Goal: Task Accomplishment & Management: Manage account settings

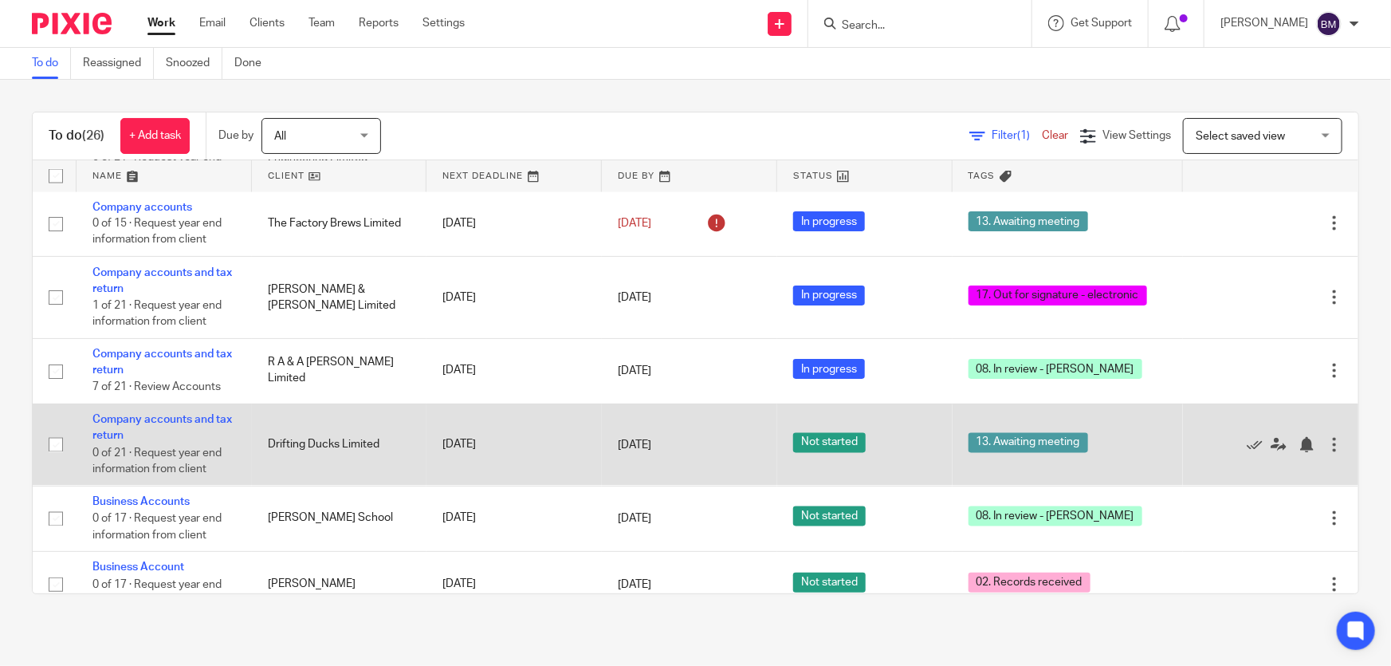
scroll to position [1394, 0]
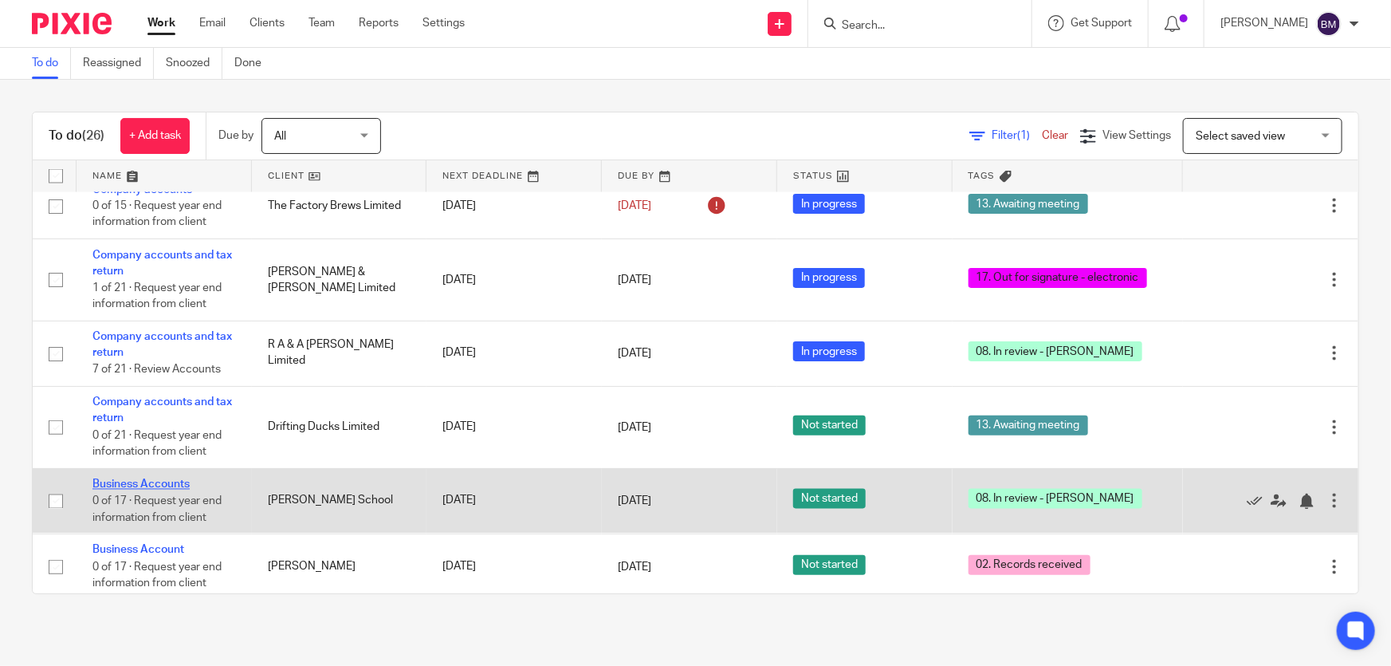
click at [175, 479] on link "Business Accounts" at bounding box center [140, 484] width 97 height 11
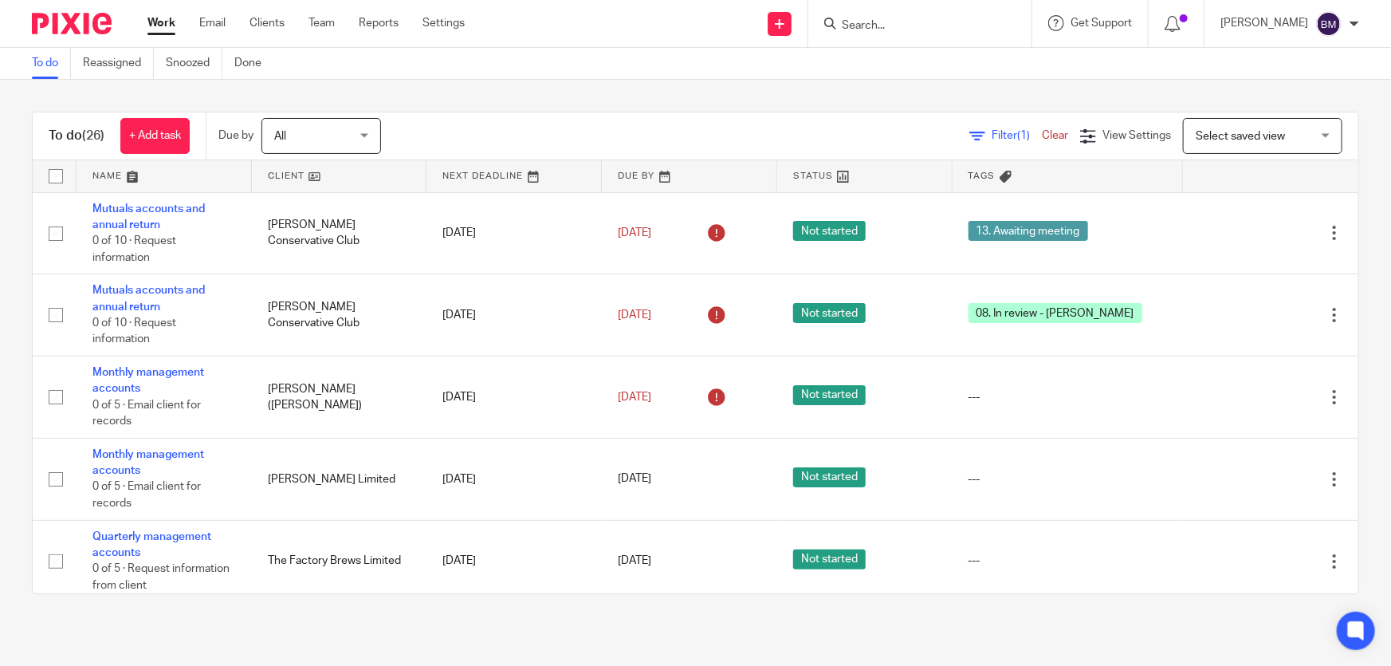
scroll to position [1394, 0]
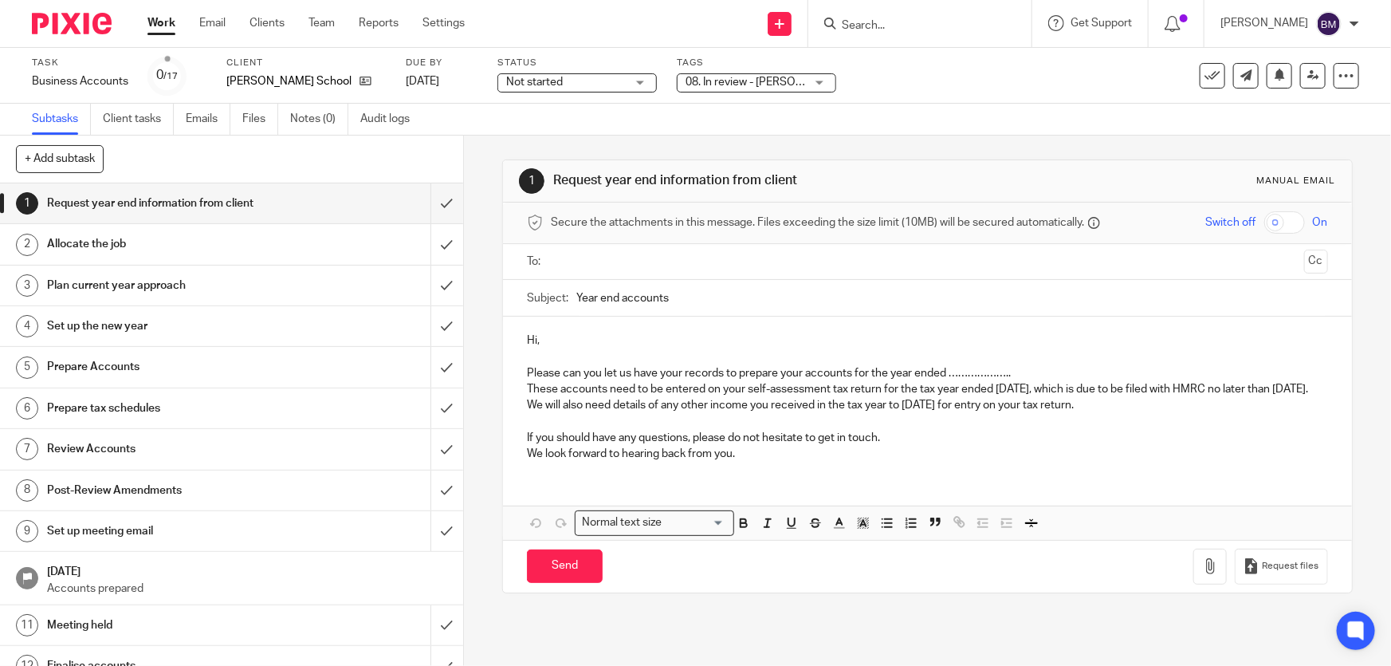
click at [785, 78] on span "08. In review - [PERSON_NAME]" at bounding box center [765, 82] width 158 height 11
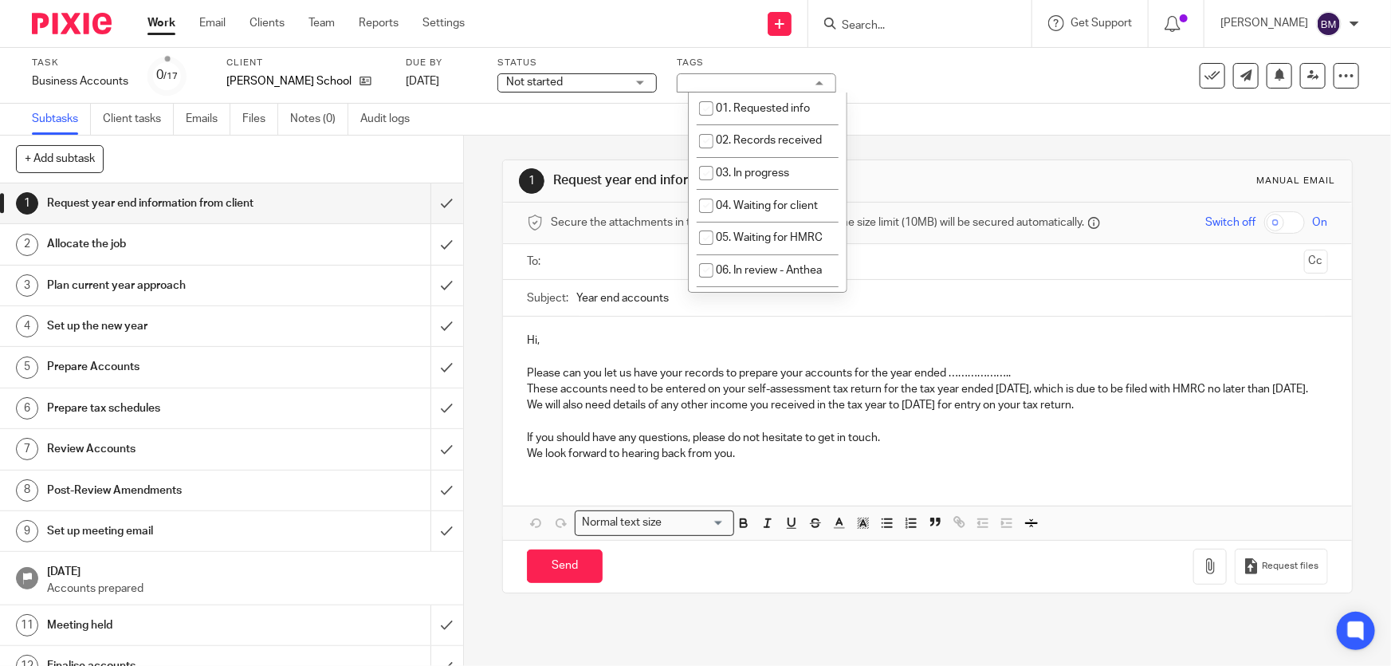
scroll to position [144, 0]
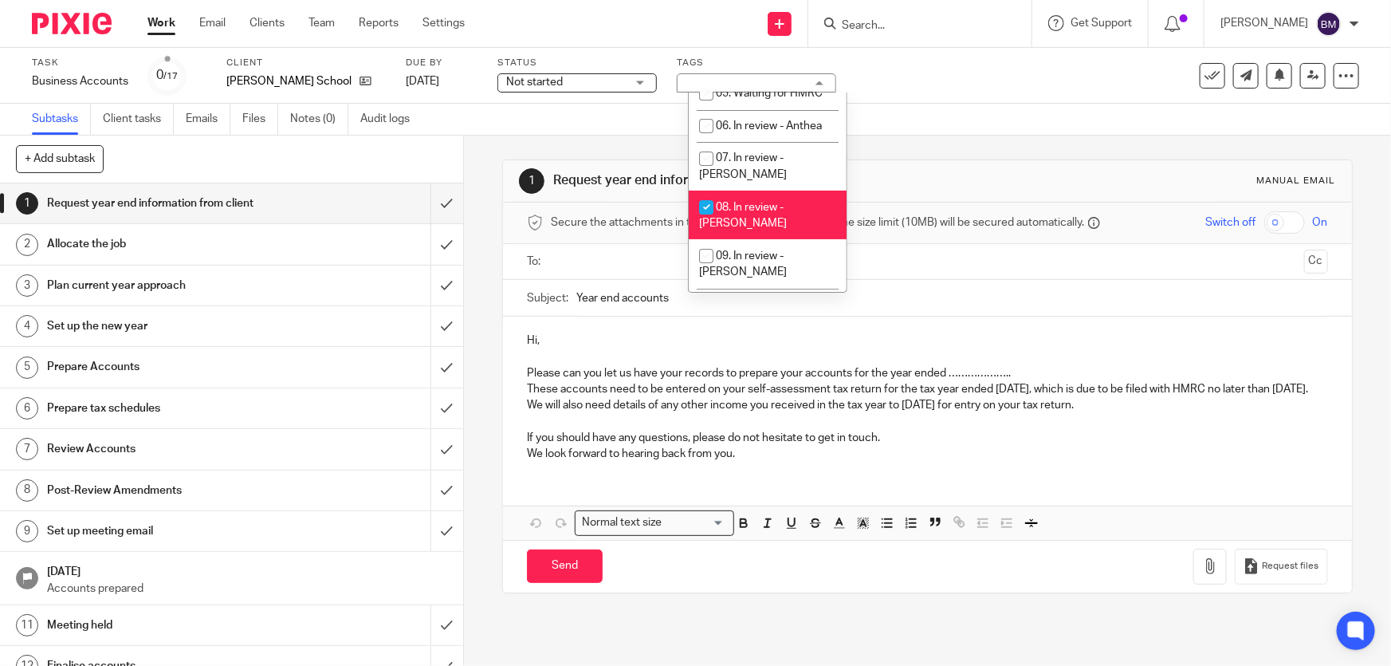
click at [743, 202] on span "08. In review - [PERSON_NAME]" at bounding box center [743, 216] width 88 height 28
checkbox input "false"
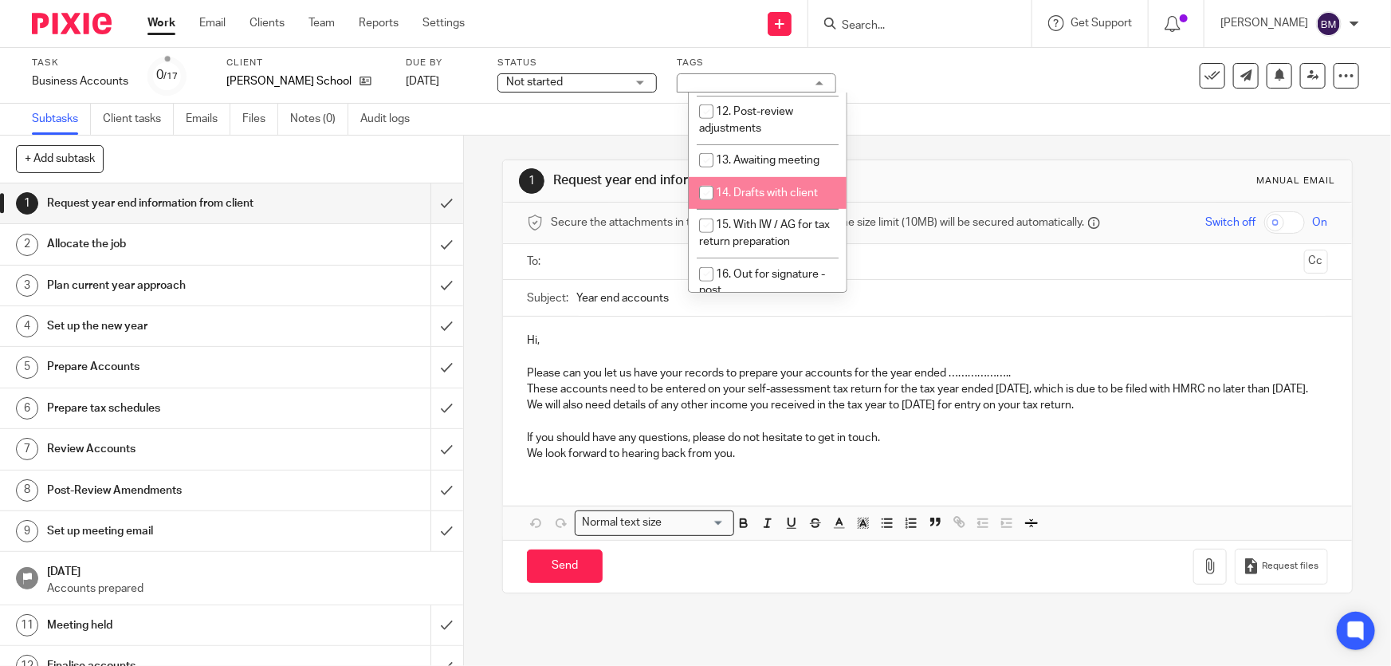
scroll to position [507, 0]
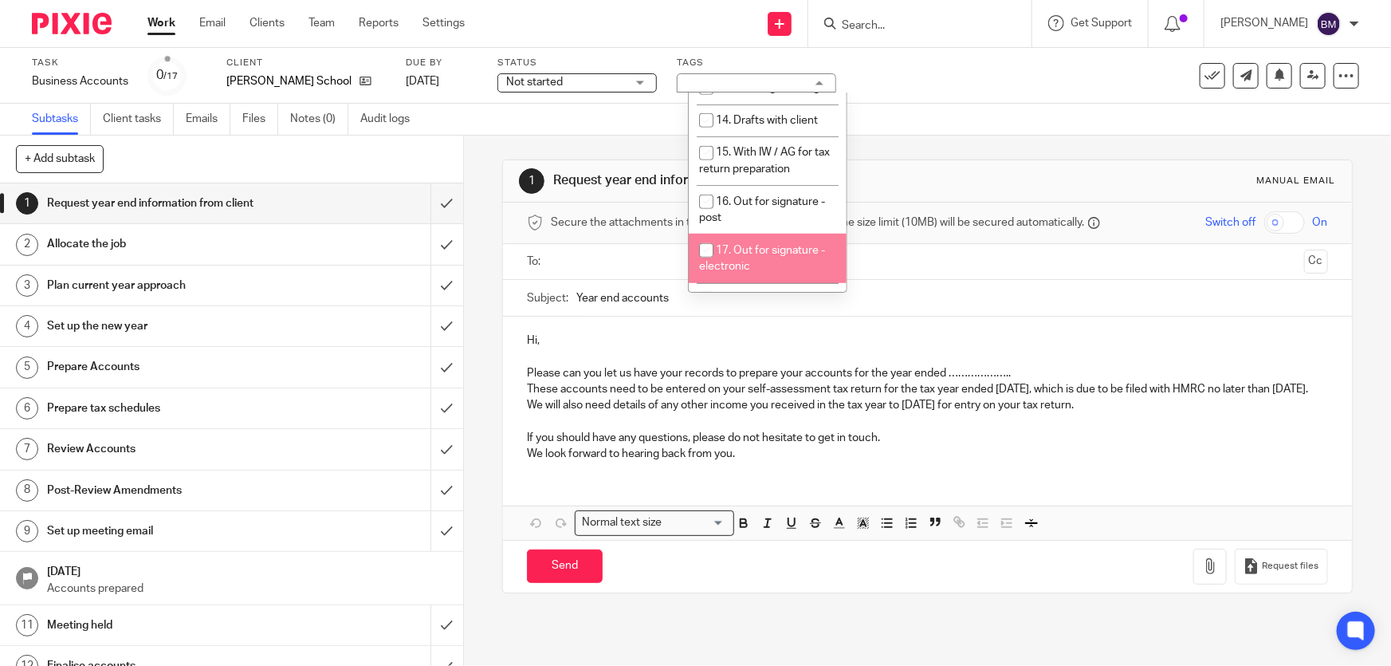
click at [765, 234] on li "17. Out for signature - electronic" at bounding box center [768, 258] width 158 height 49
checkbox input "true"
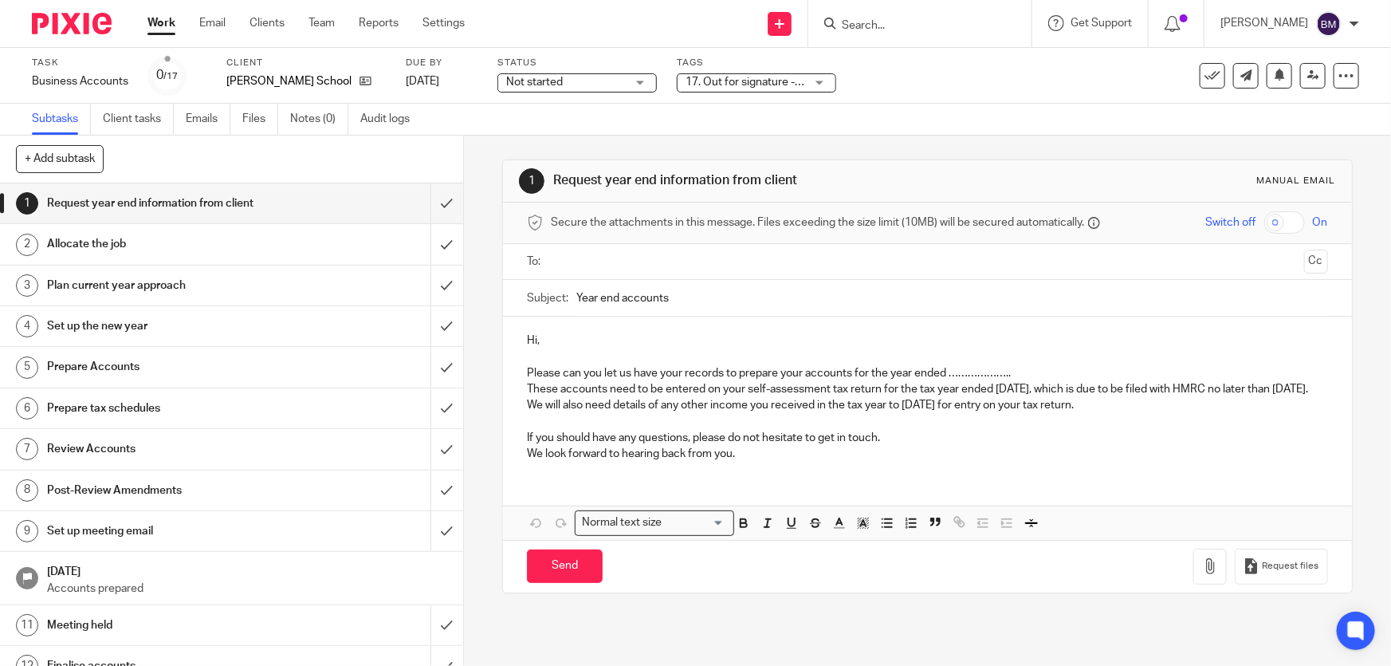
click at [172, 22] on link "Work" at bounding box center [161, 23] width 28 height 16
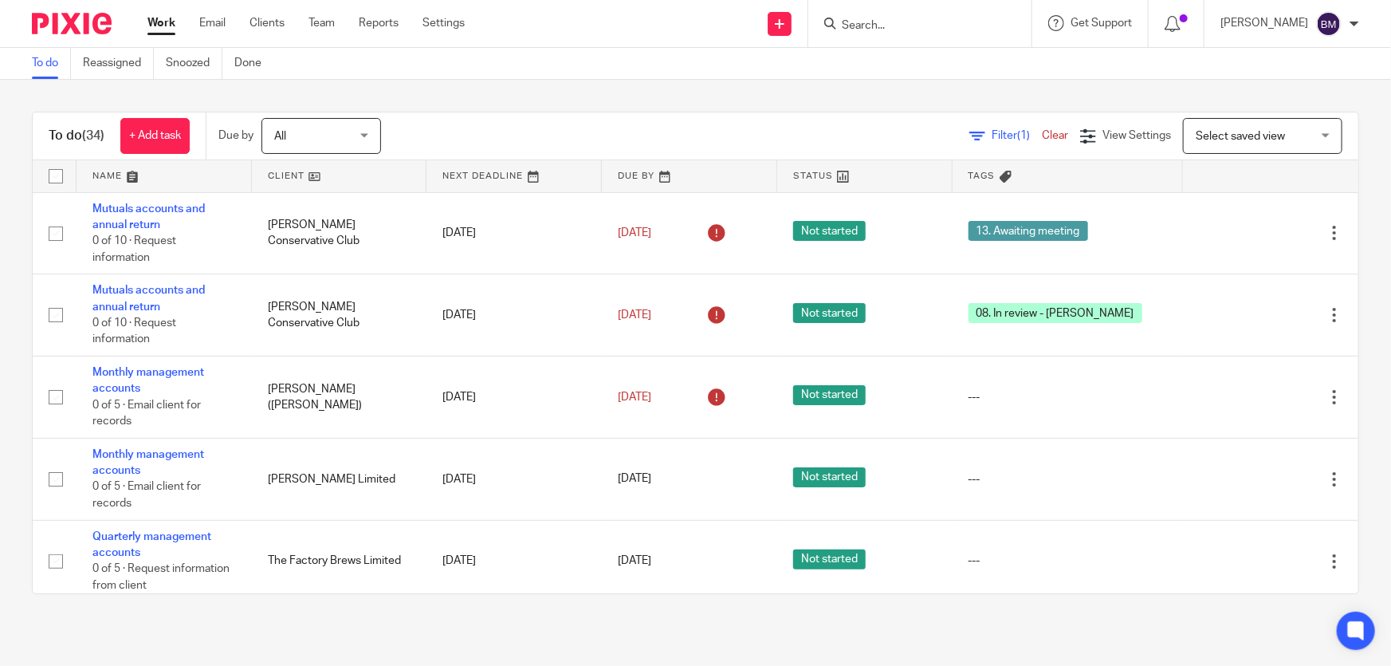
click at [152, 22] on link "Work" at bounding box center [161, 23] width 28 height 16
click at [999, 127] on div "Filter (1) Clear View Settings View Settings (1) Filters Clear Save Manage save…" at bounding box center [884, 136] width 950 height 36
click at [1017, 131] on span "(1)" at bounding box center [1023, 135] width 13 height 11
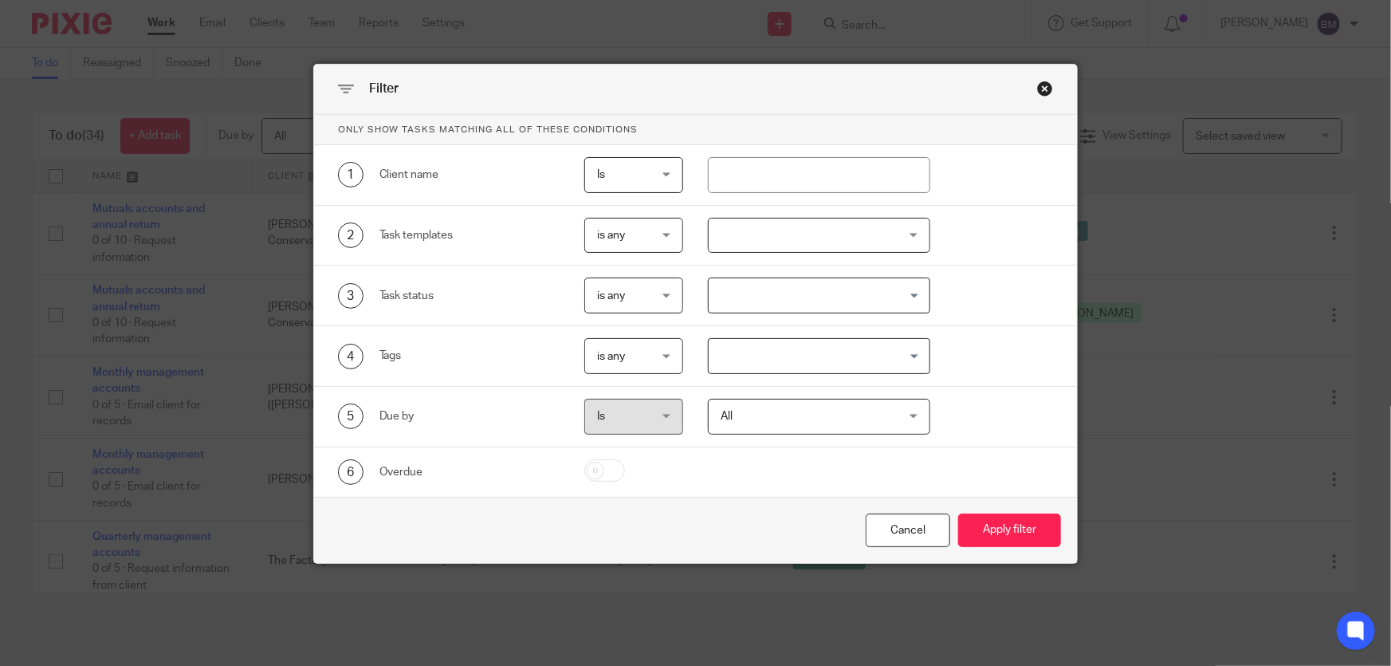
click at [797, 376] on div "4 Tags is any is any is any is all is none is_any Loading..." at bounding box center [696, 356] width 764 height 61
click at [795, 377] on div "4 Tags is any is any is any is all is none is_any Loading..." at bounding box center [696, 356] width 764 height 61
click at [796, 364] on input "Search for option" at bounding box center [815, 356] width 210 height 28
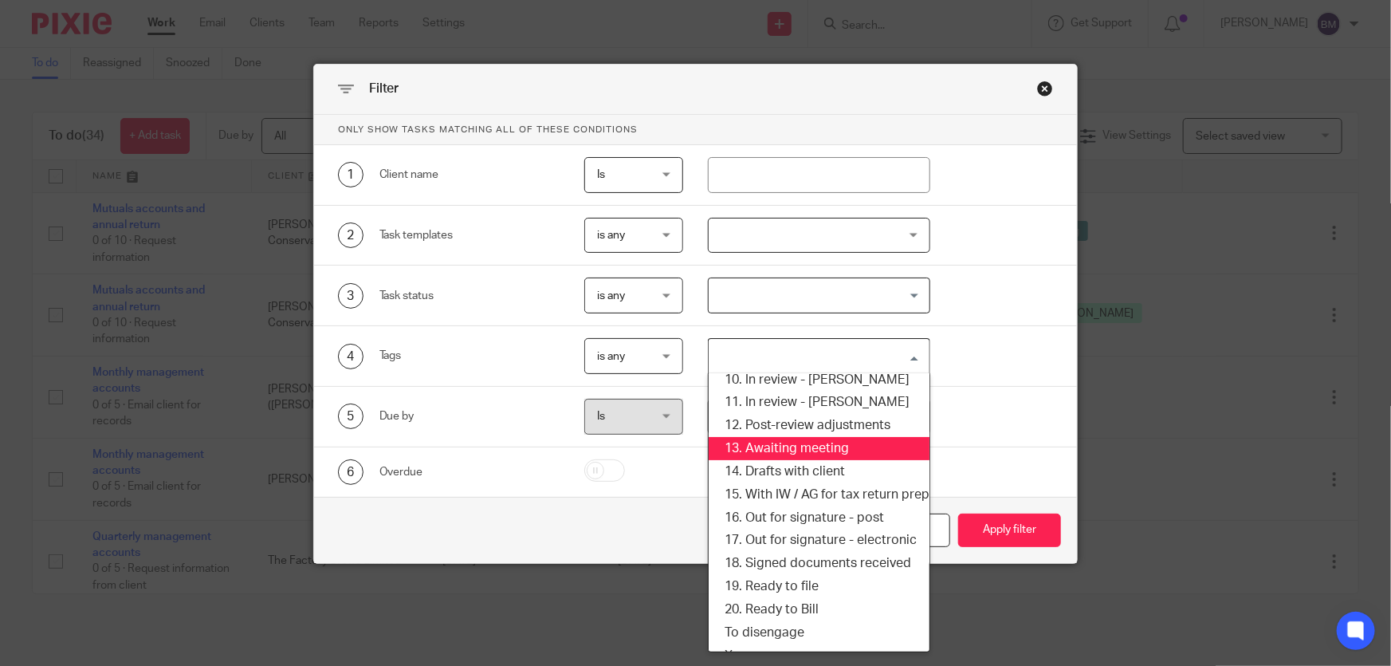
scroll to position [144, 0]
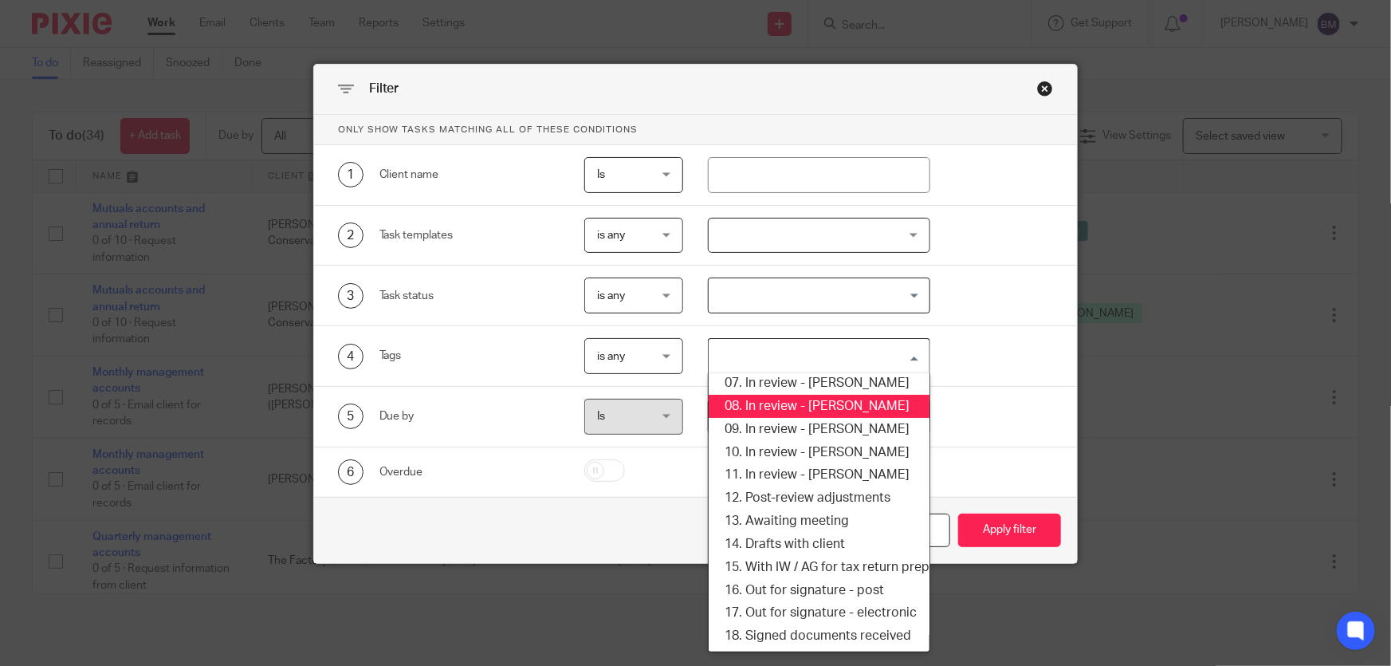
drag, startPoint x: 813, startPoint y: 406, endPoint x: 934, endPoint y: 474, distance: 138.2
click at [814, 406] on li "08. In review - [PERSON_NAME]" at bounding box center [819, 406] width 220 height 23
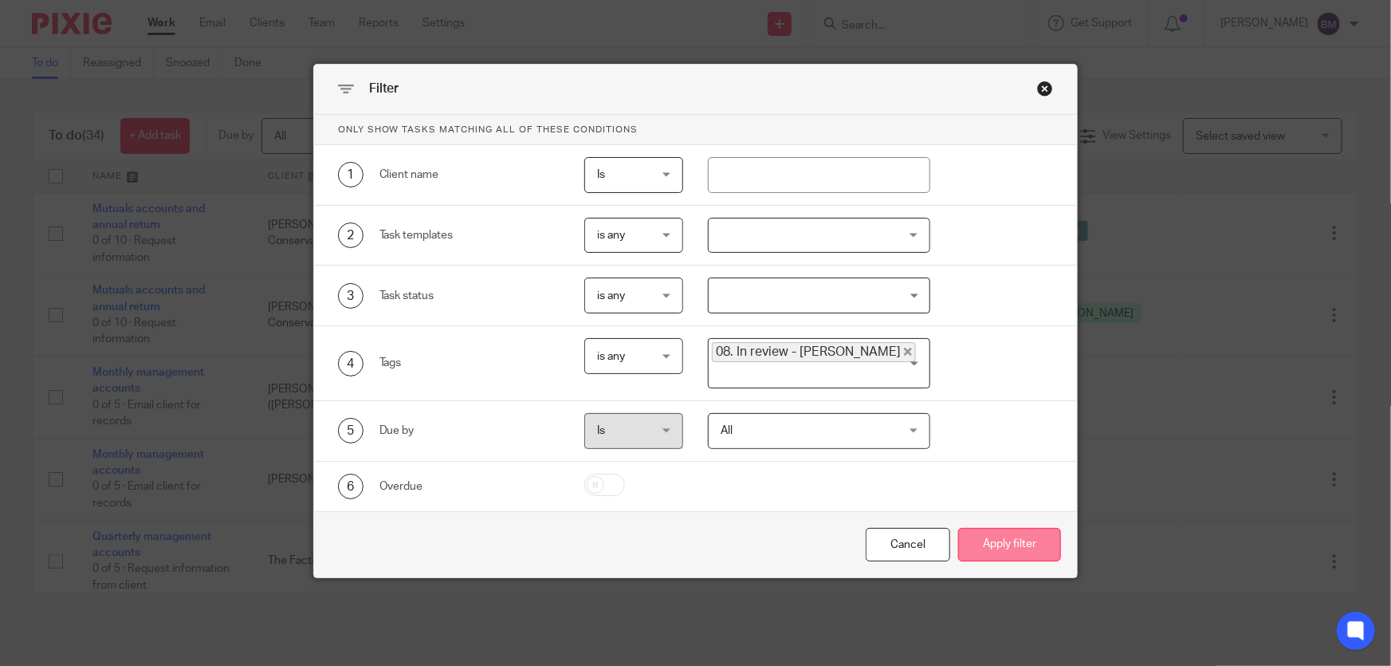
click at [981, 528] on button "Apply filter" at bounding box center [1009, 545] width 103 height 34
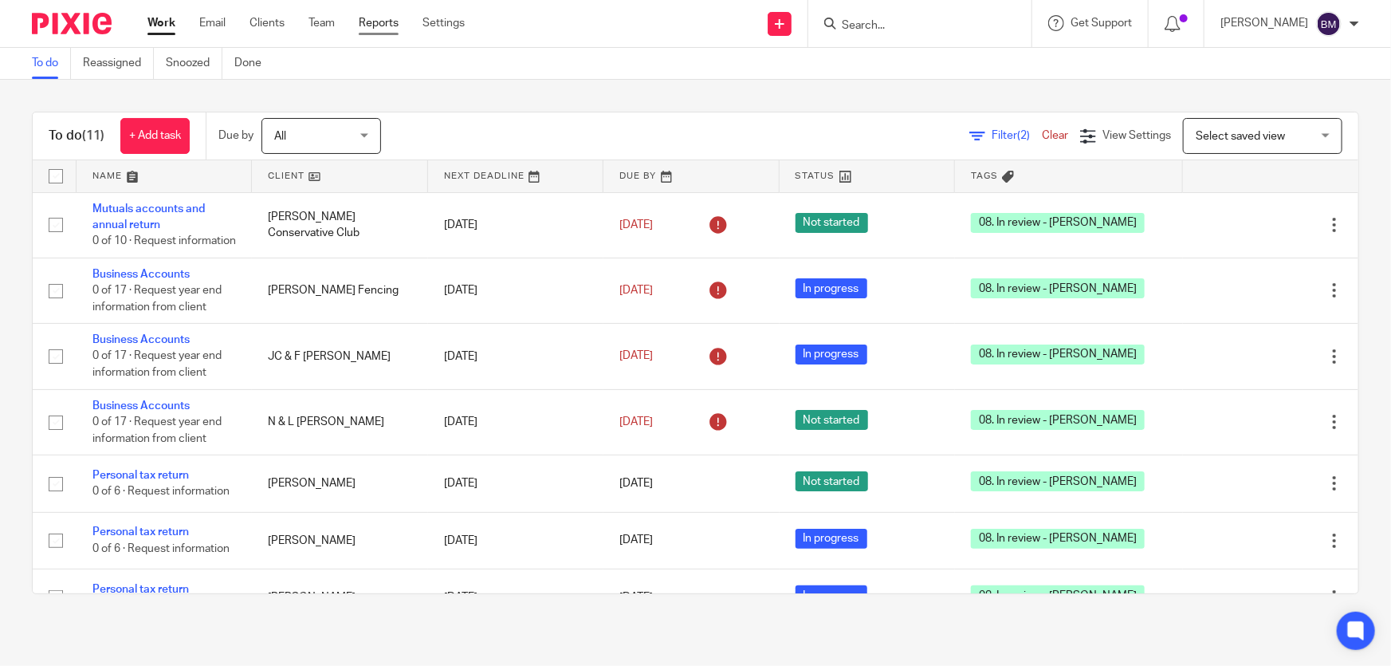
click at [372, 18] on link "Reports" at bounding box center [379, 23] width 40 height 16
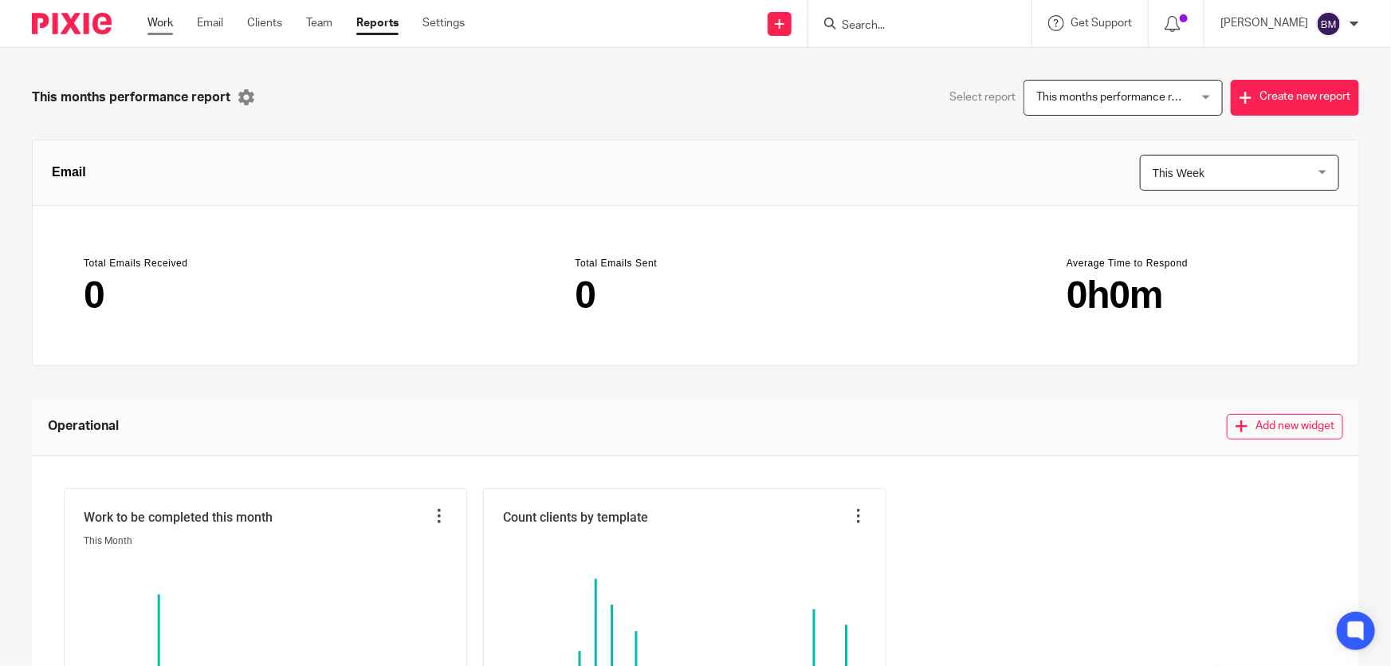
click at [158, 22] on link "Work" at bounding box center [160, 23] width 26 height 16
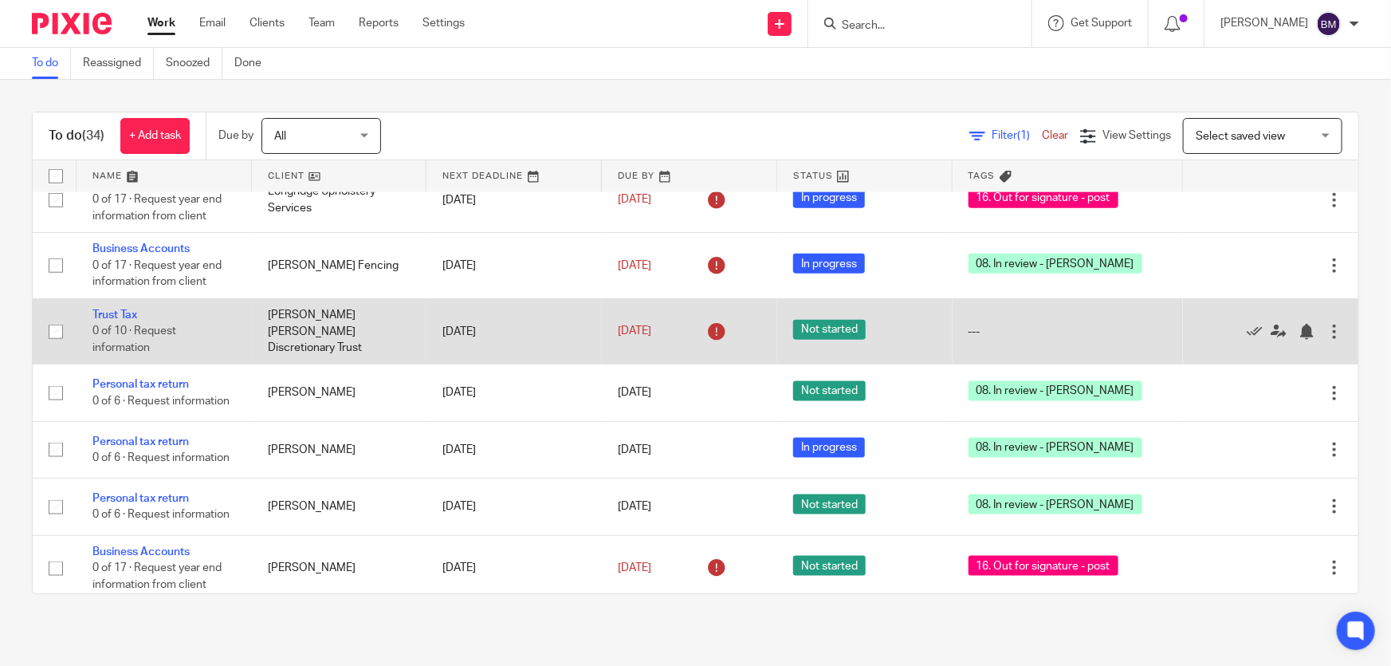
scroll to position [1014, 0]
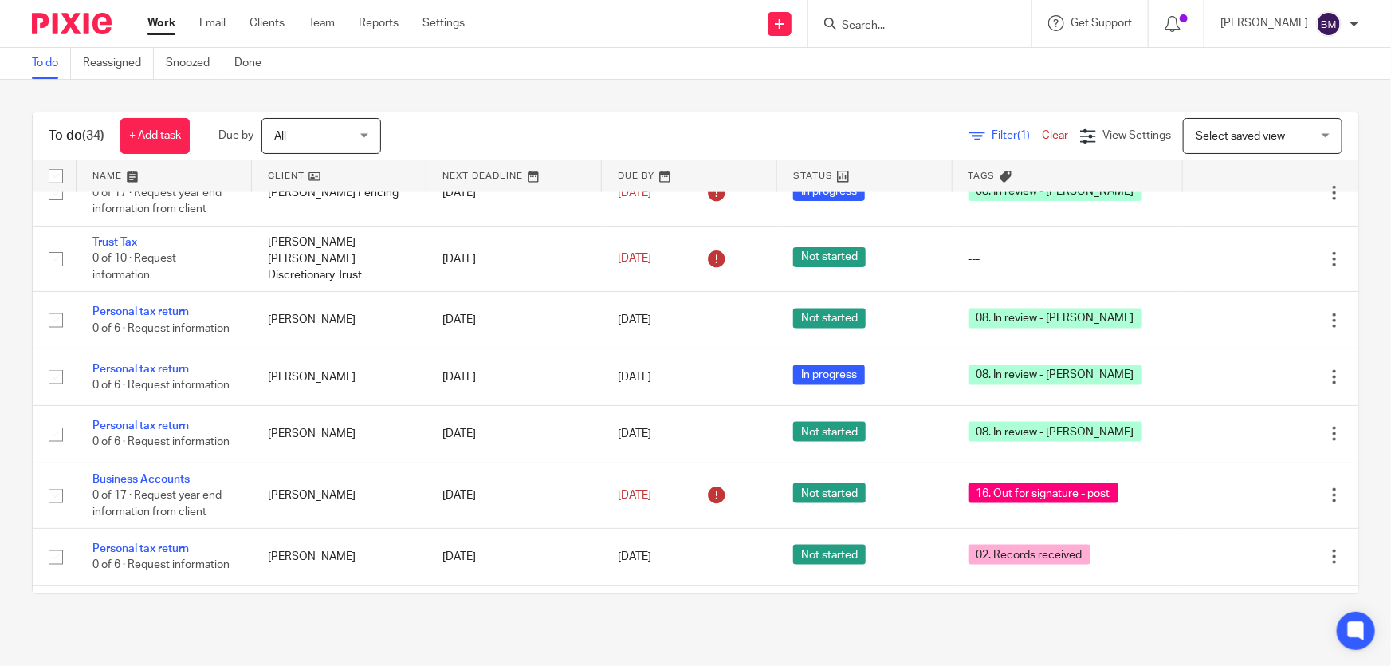
click at [992, 131] on span "Filter (1)" at bounding box center [1017, 135] width 50 height 11
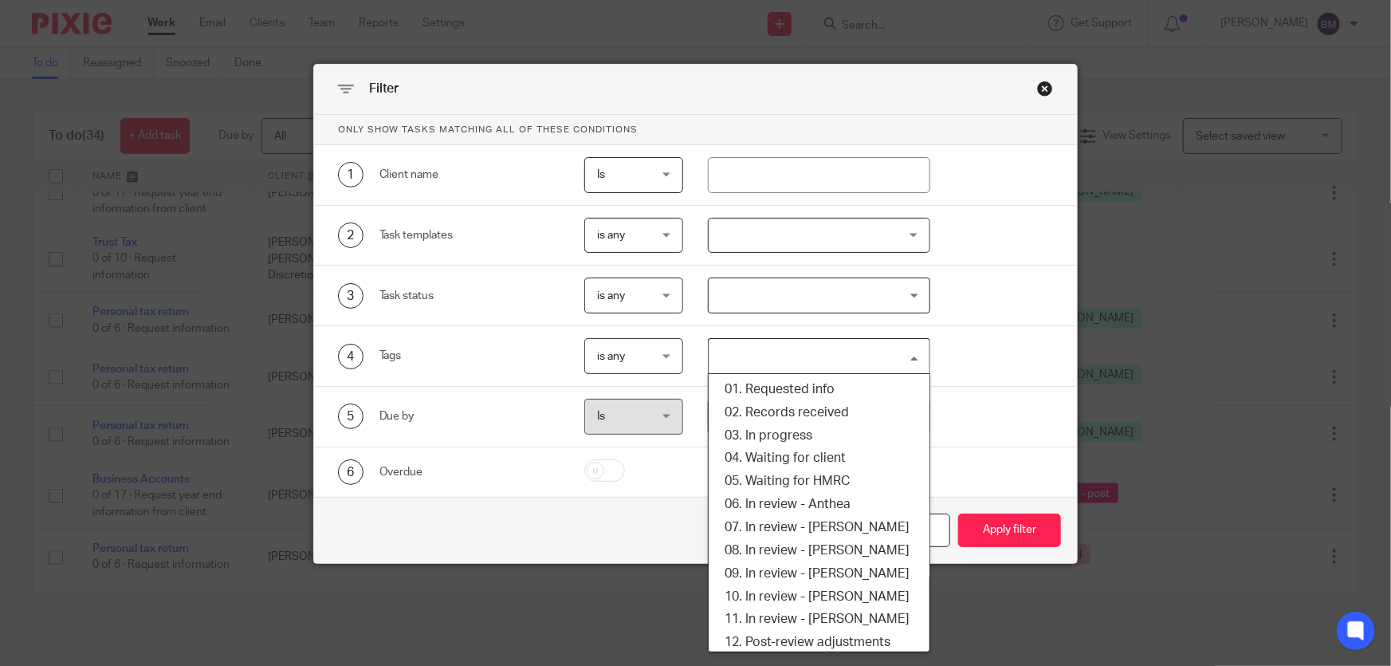
click at [771, 348] on input "Search for option" at bounding box center [815, 356] width 210 height 28
click at [809, 549] on li "08. In review - Ben" at bounding box center [819, 550] width 220 height 23
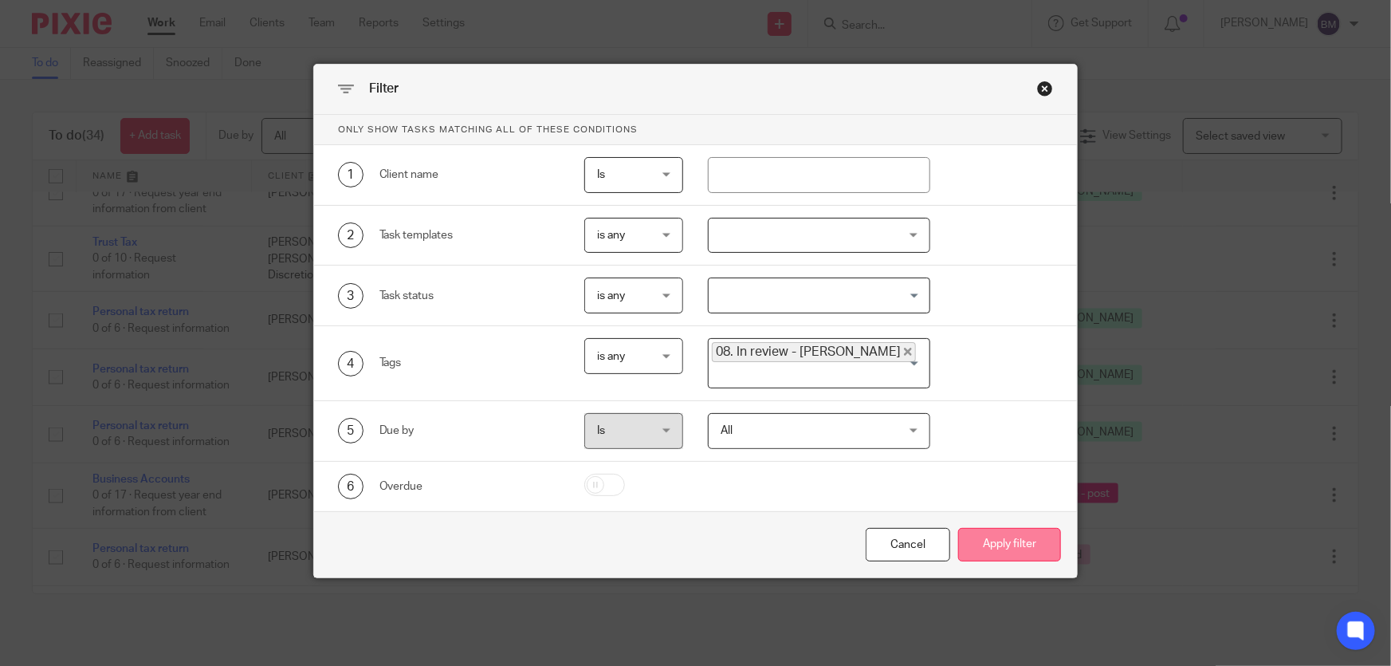
click at [1001, 538] on button "Apply filter" at bounding box center [1009, 545] width 103 height 34
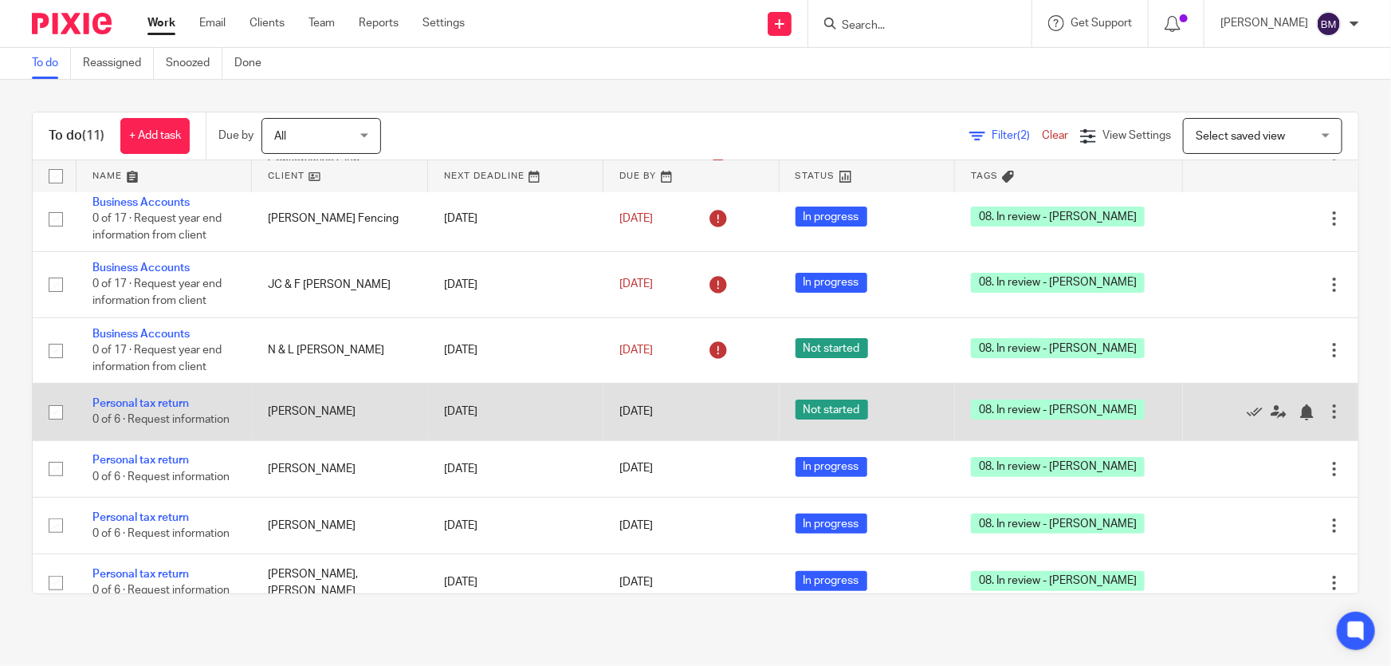
scroll to position [144, 0]
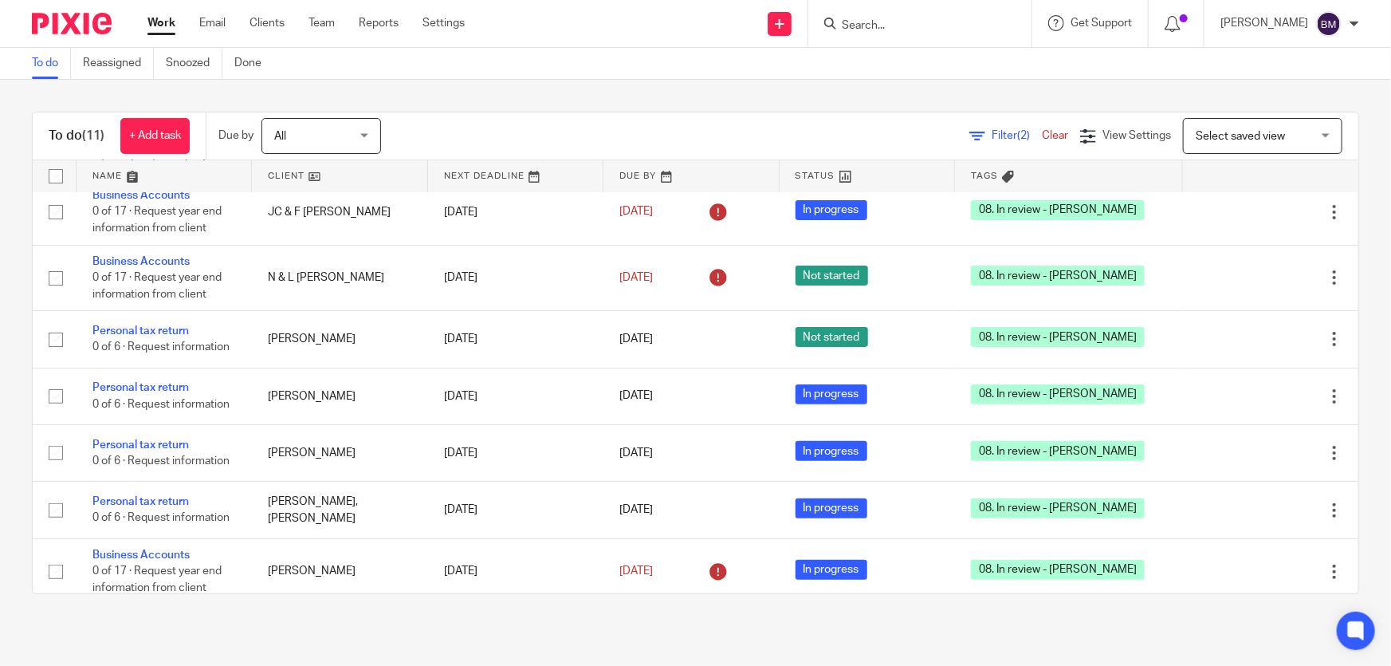
click at [910, 26] on input "Search" at bounding box center [912, 26] width 144 height 14
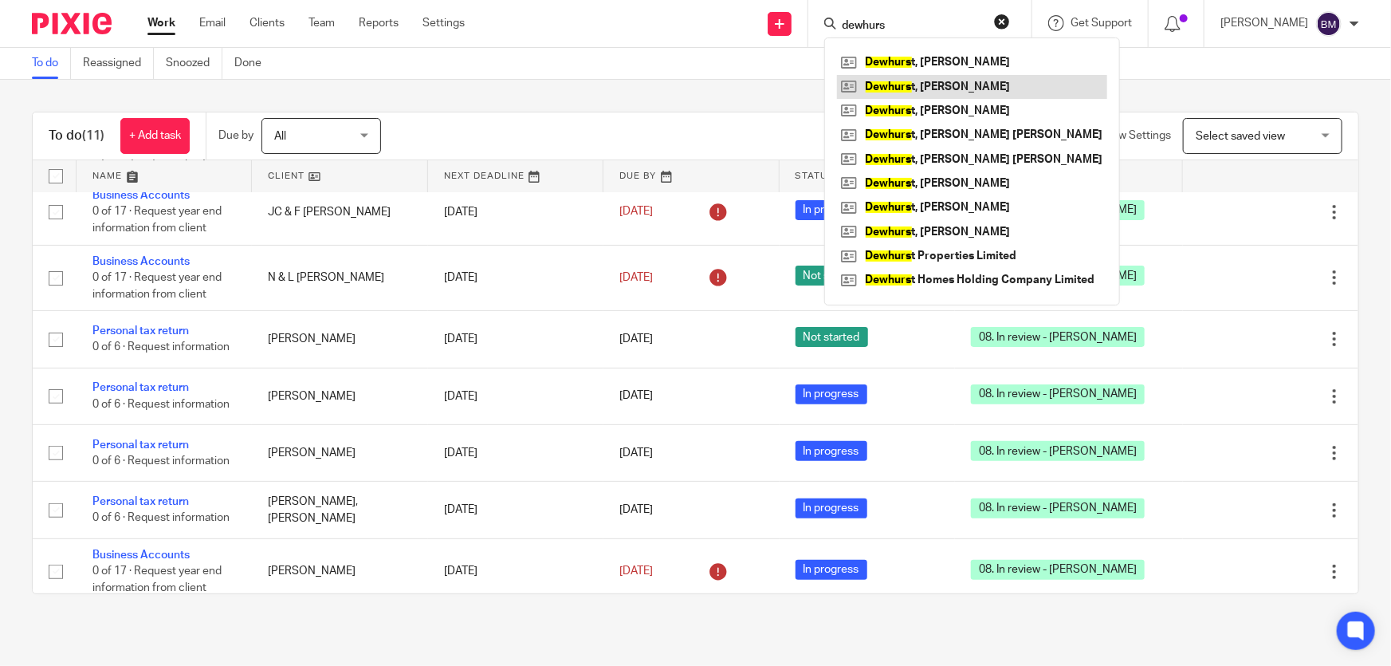
type input "dewhurs"
click at [974, 83] on link at bounding box center [972, 87] width 270 height 24
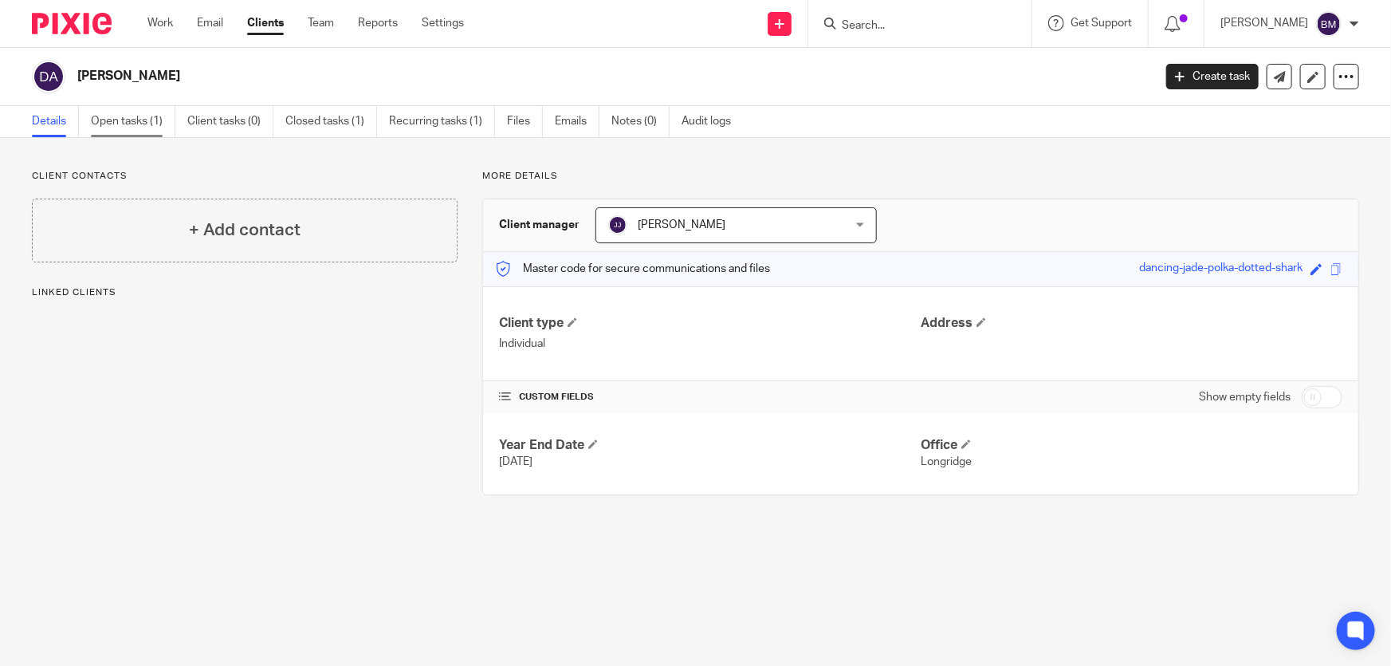
click at [124, 127] on link "Open tasks (1)" at bounding box center [133, 121] width 85 height 31
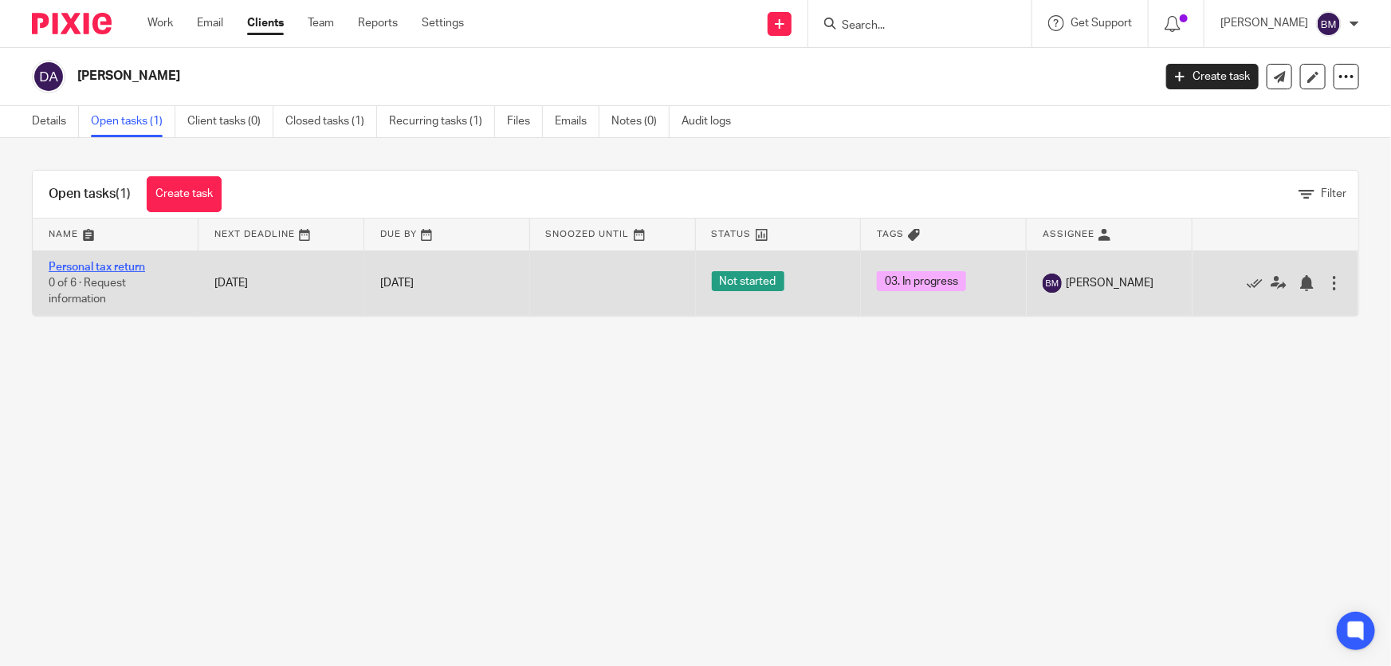
click at [95, 267] on link "Personal tax return" at bounding box center [97, 267] width 96 height 11
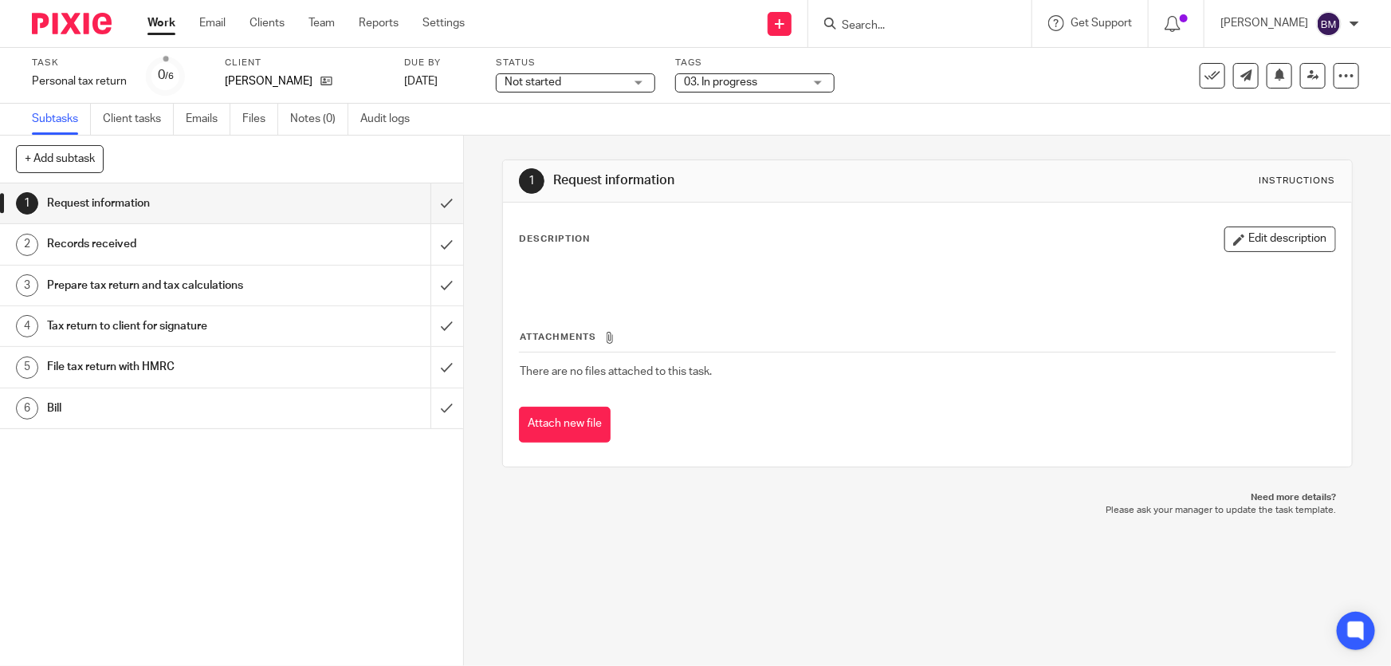
click at [737, 74] on span "03. In progress" at bounding box center [744, 82] width 120 height 17
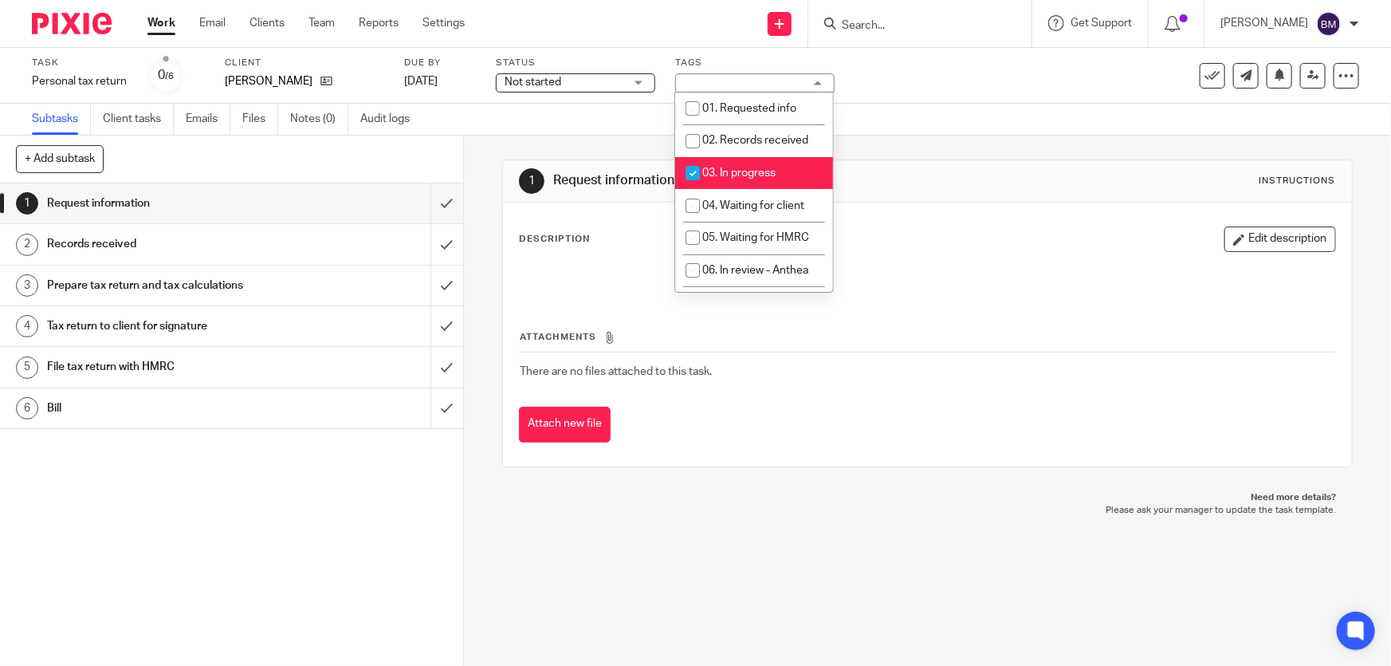
click at [733, 173] on span "03. In progress" at bounding box center [738, 172] width 73 height 11
checkbox input "false"
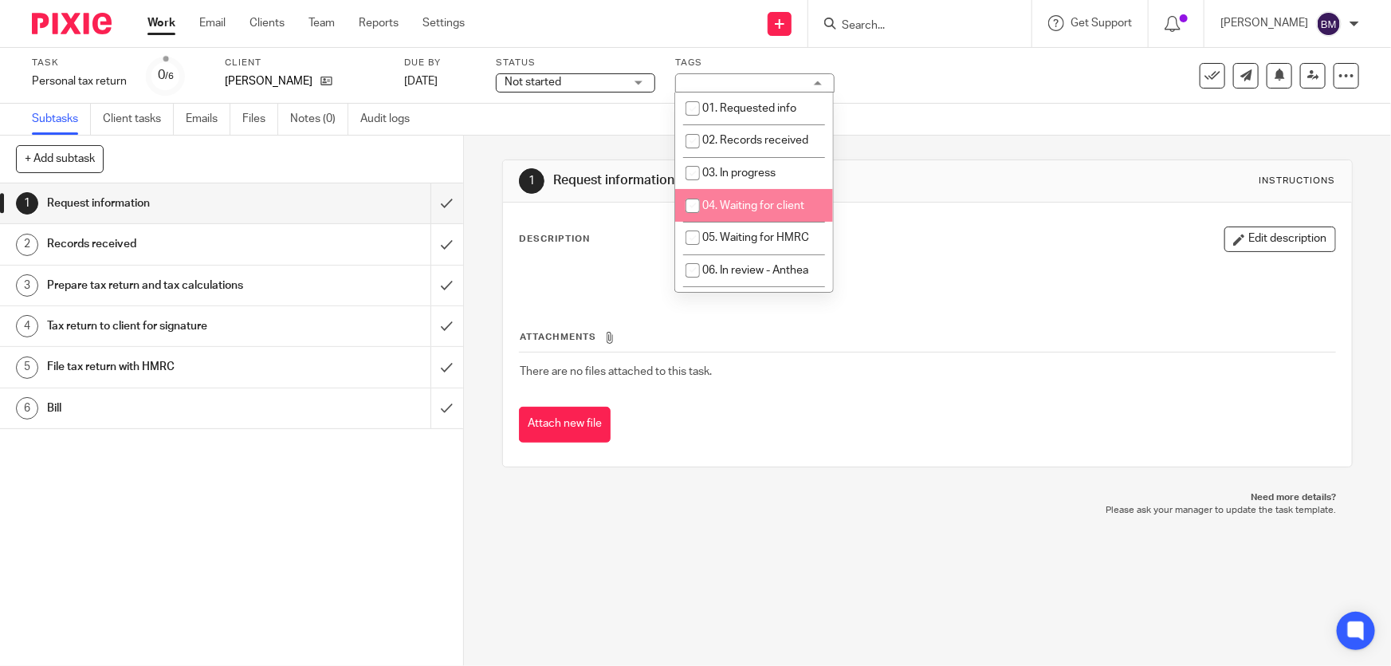
scroll to position [72, 0]
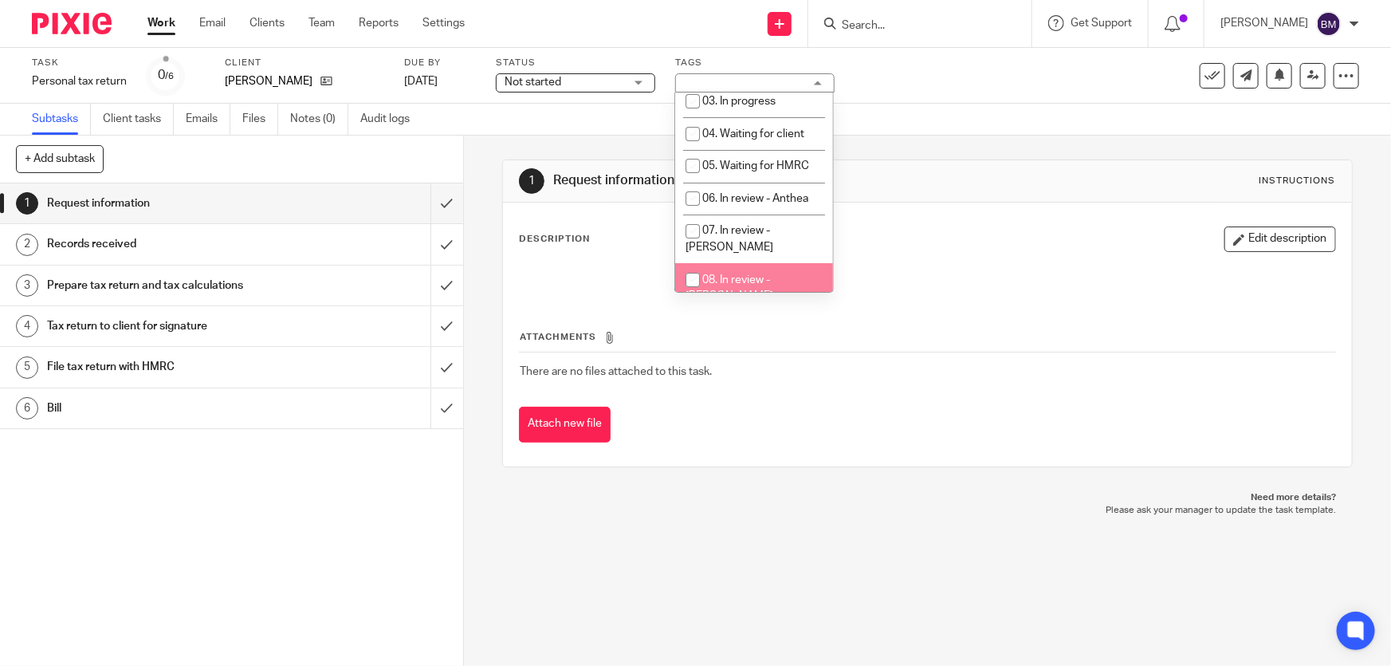
click at [747, 274] on span "08. In review - [PERSON_NAME]" at bounding box center [730, 288] width 88 height 28
checkbox input "true"
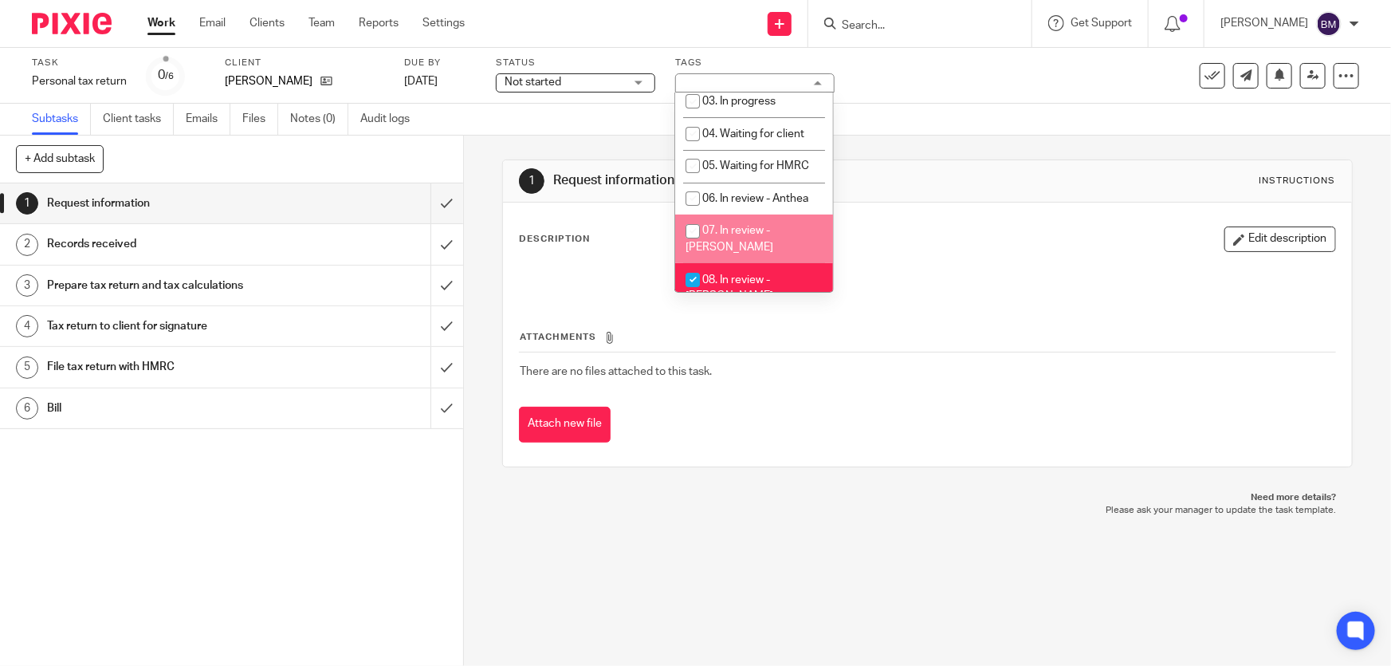
click at [950, 77] on div "Task Personal tax return Save Personal tax return 0 /6 Client Dewhurst, Neil An…" at bounding box center [585, 76] width 1107 height 38
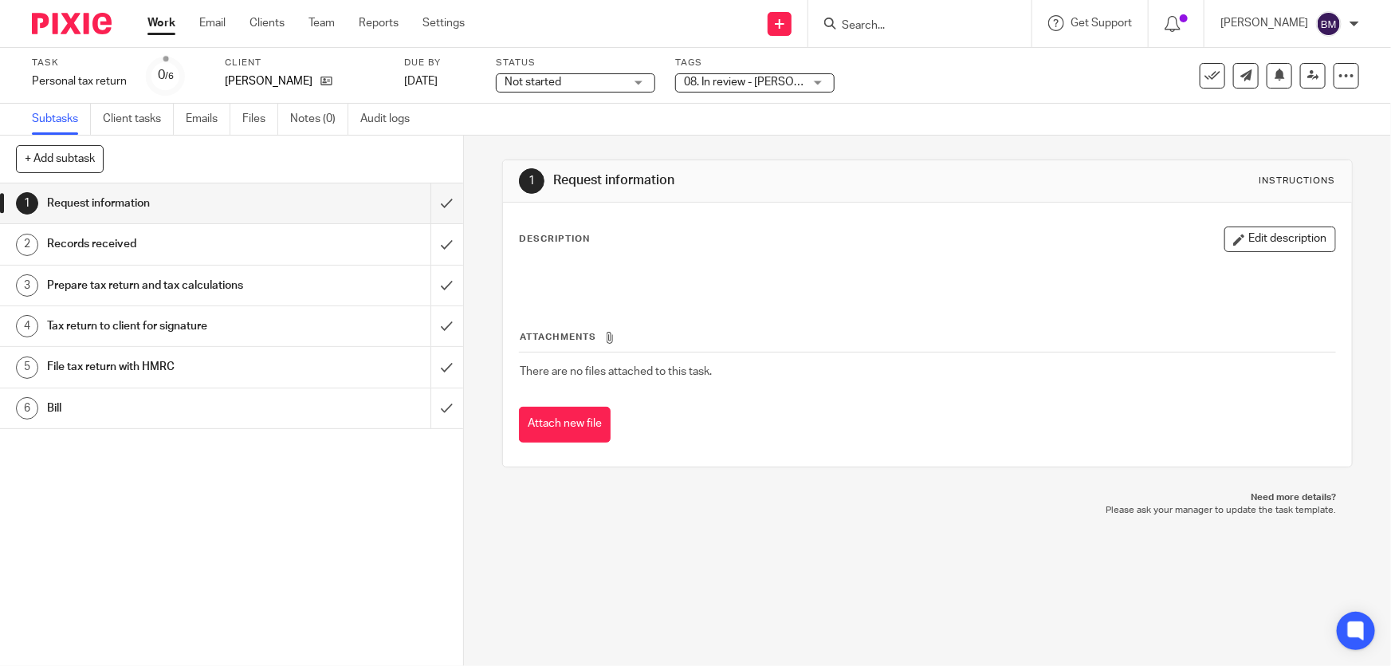
click at [153, 23] on link "Work" at bounding box center [161, 23] width 28 height 16
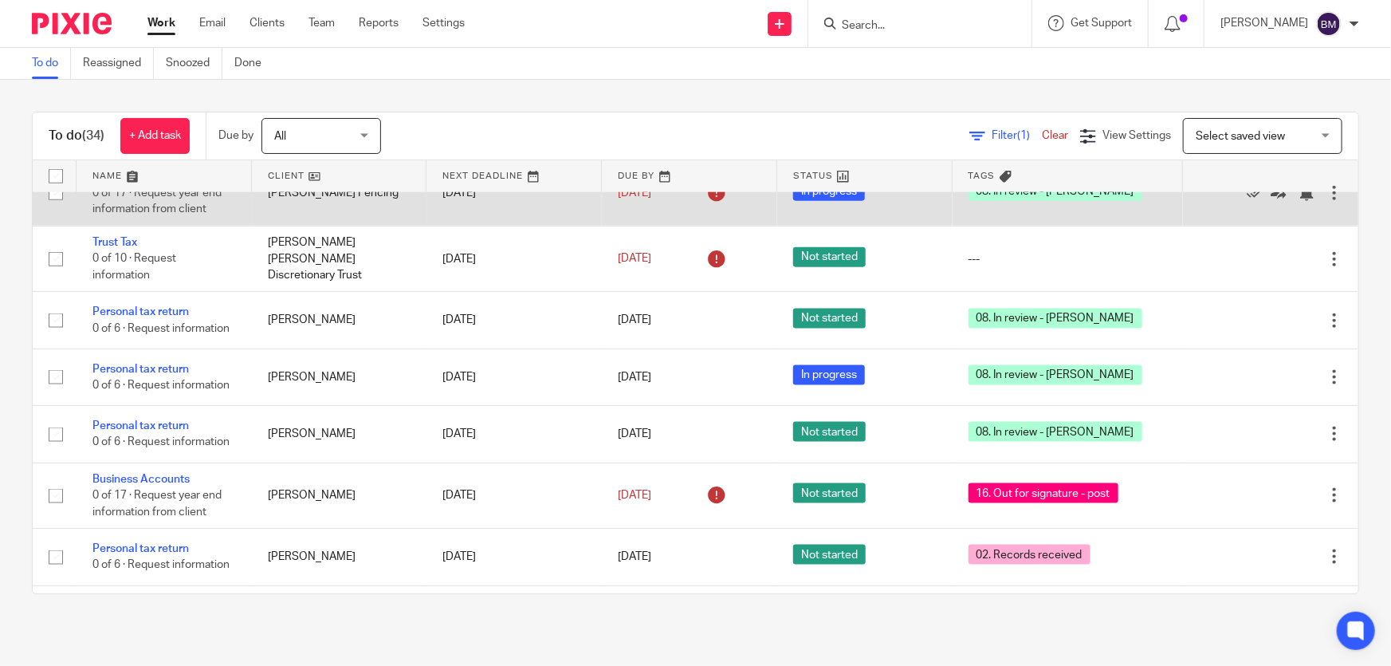
scroll to position [1159, 0]
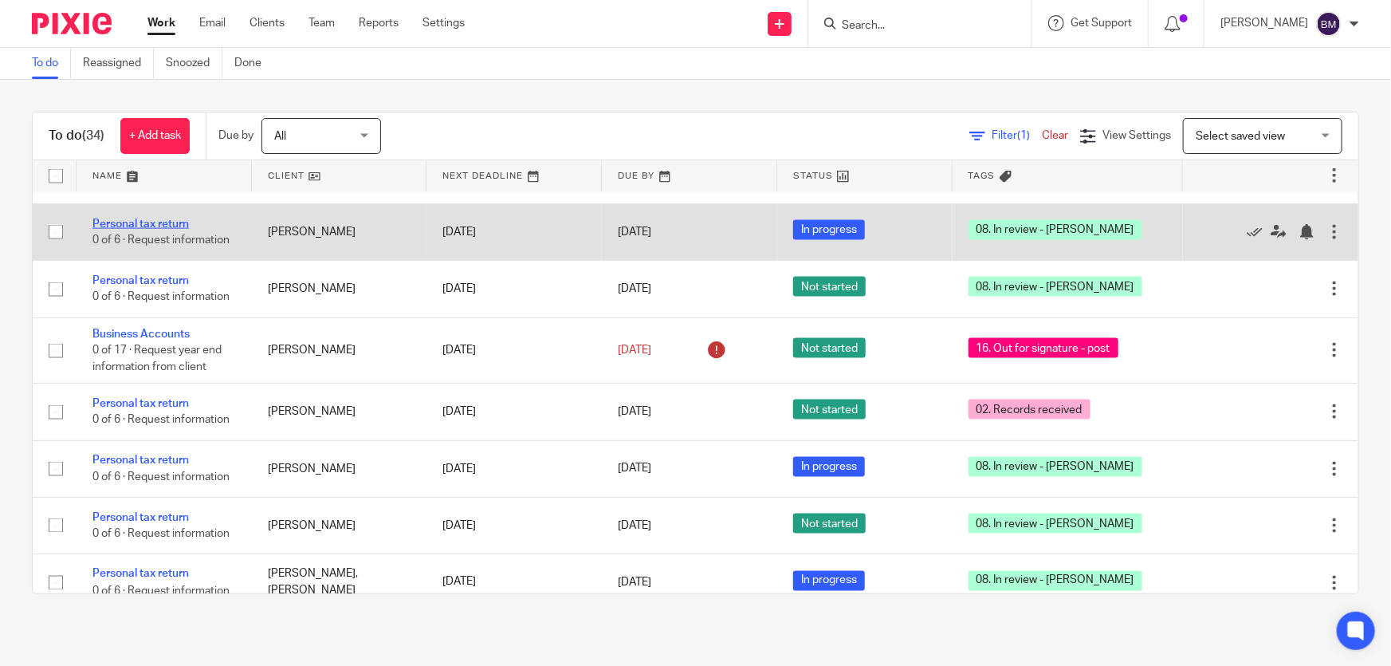
click at [107, 218] on link "Personal tax return" at bounding box center [140, 223] width 96 height 11
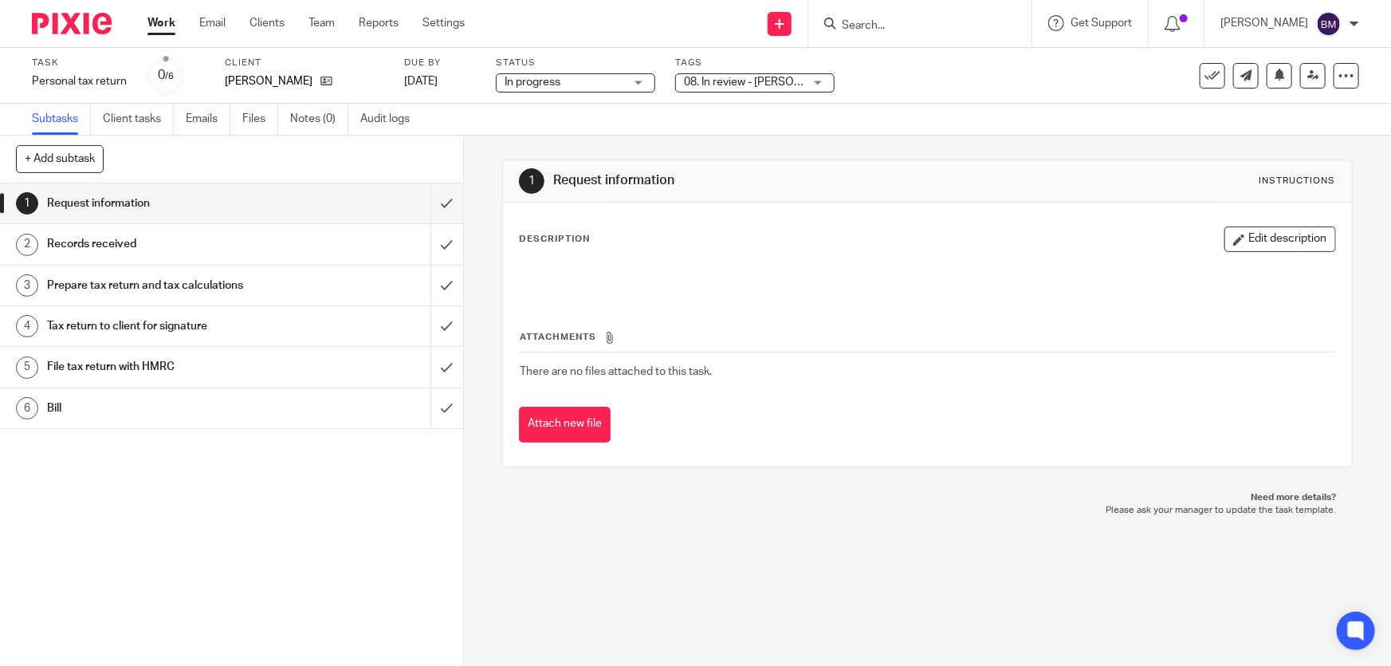
click at [744, 77] on span "08. In review - Ben" at bounding box center [763, 82] width 158 height 11
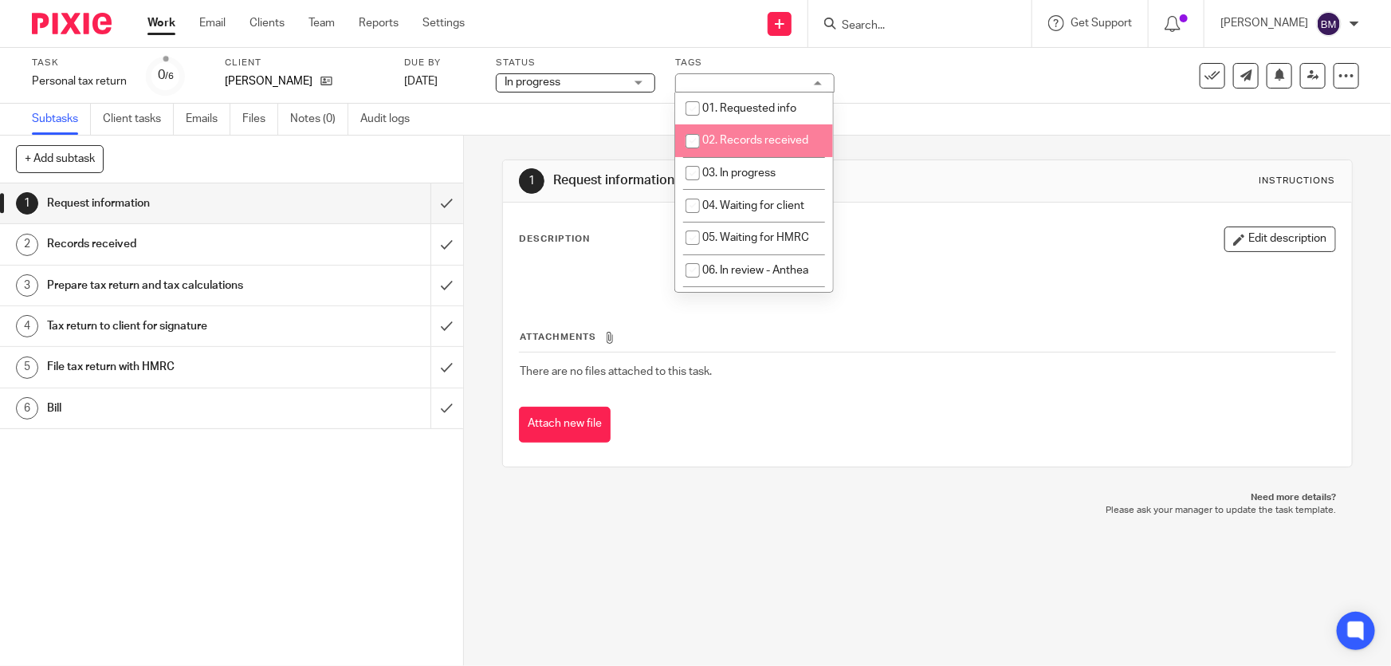
scroll to position [144, 0]
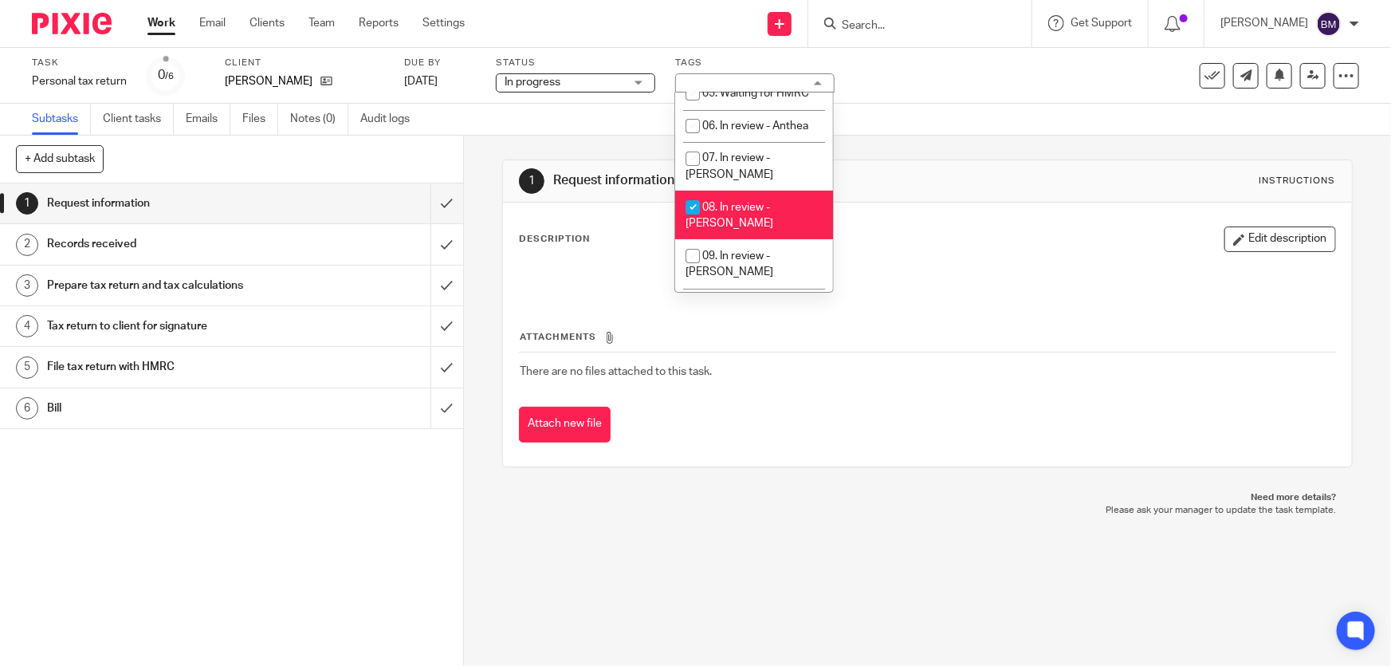
click at [733, 202] on span "08. In review - [PERSON_NAME]" at bounding box center [730, 216] width 88 height 28
checkbox input "false"
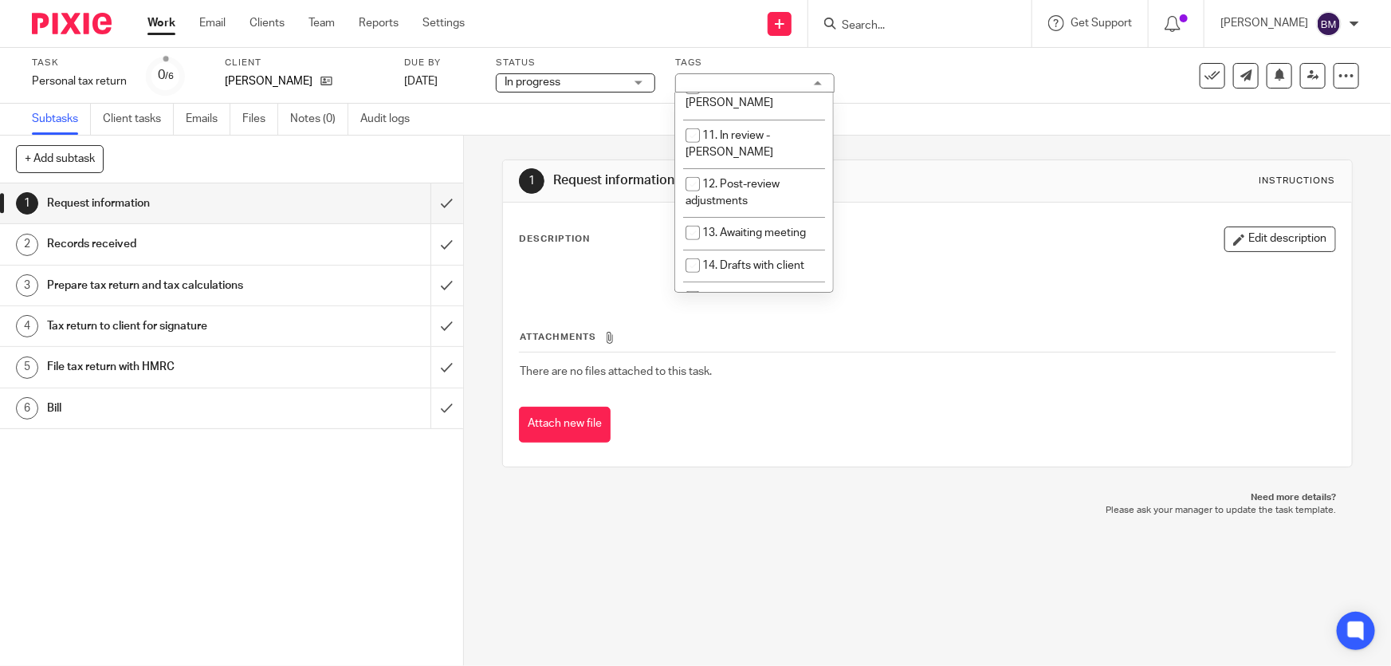
scroll to position [435, 0]
click at [723, 306] on li "17. Out for signature - electronic" at bounding box center [754, 330] width 158 height 49
checkbox input "true"
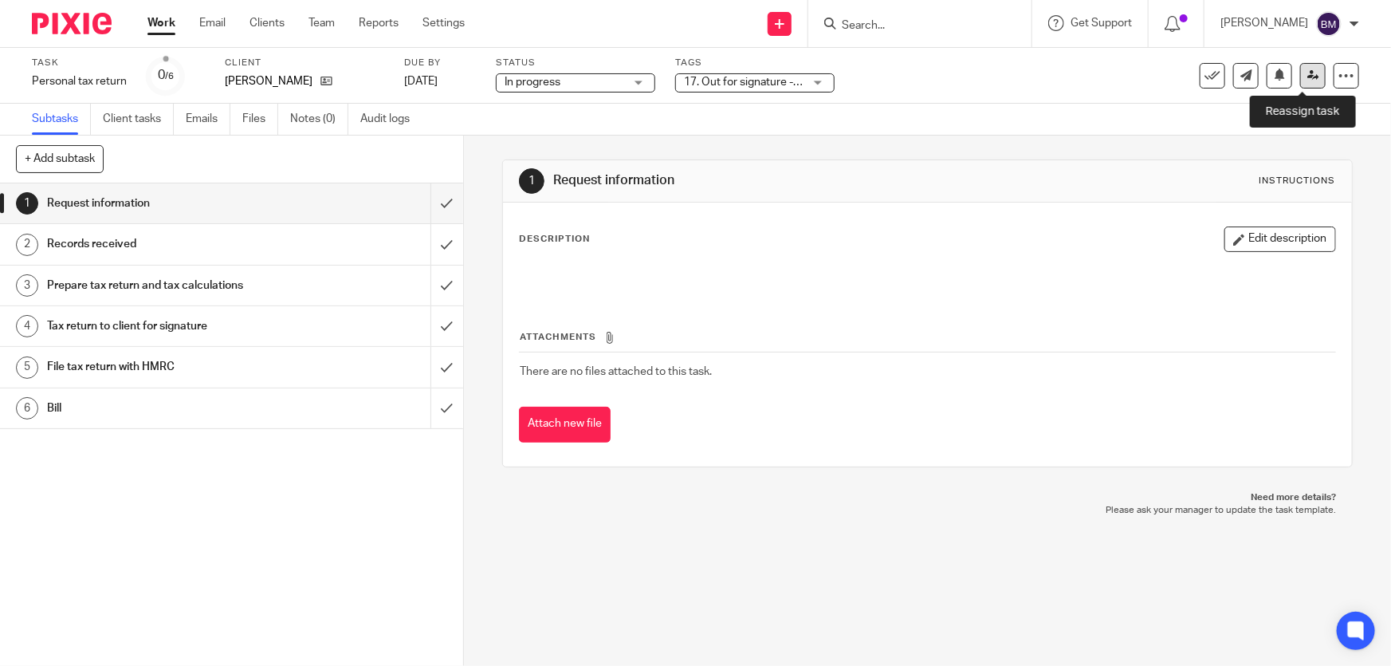
click at [1300, 81] on link at bounding box center [1313, 76] width 26 height 26
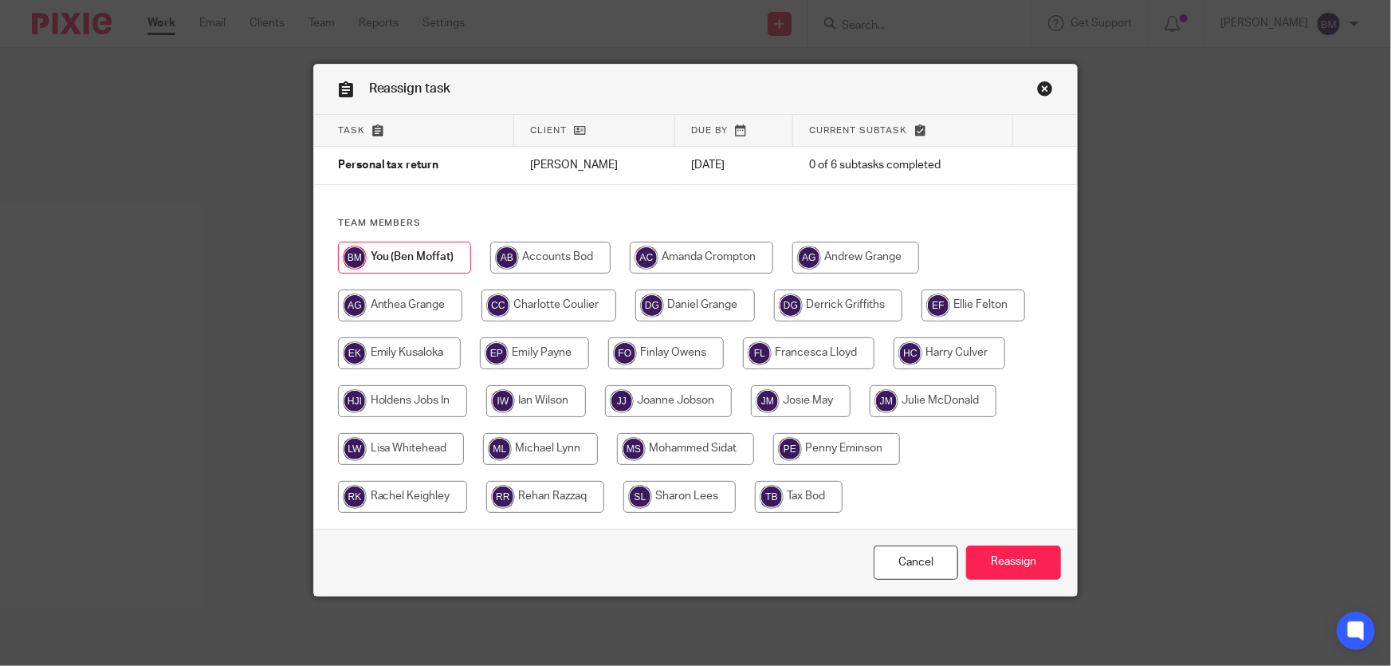
click at [959, 357] on input "radio" at bounding box center [950, 353] width 112 height 32
radio input "true"
click at [1017, 556] on input "Reassign" at bounding box center [1013, 562] width 95 height 34
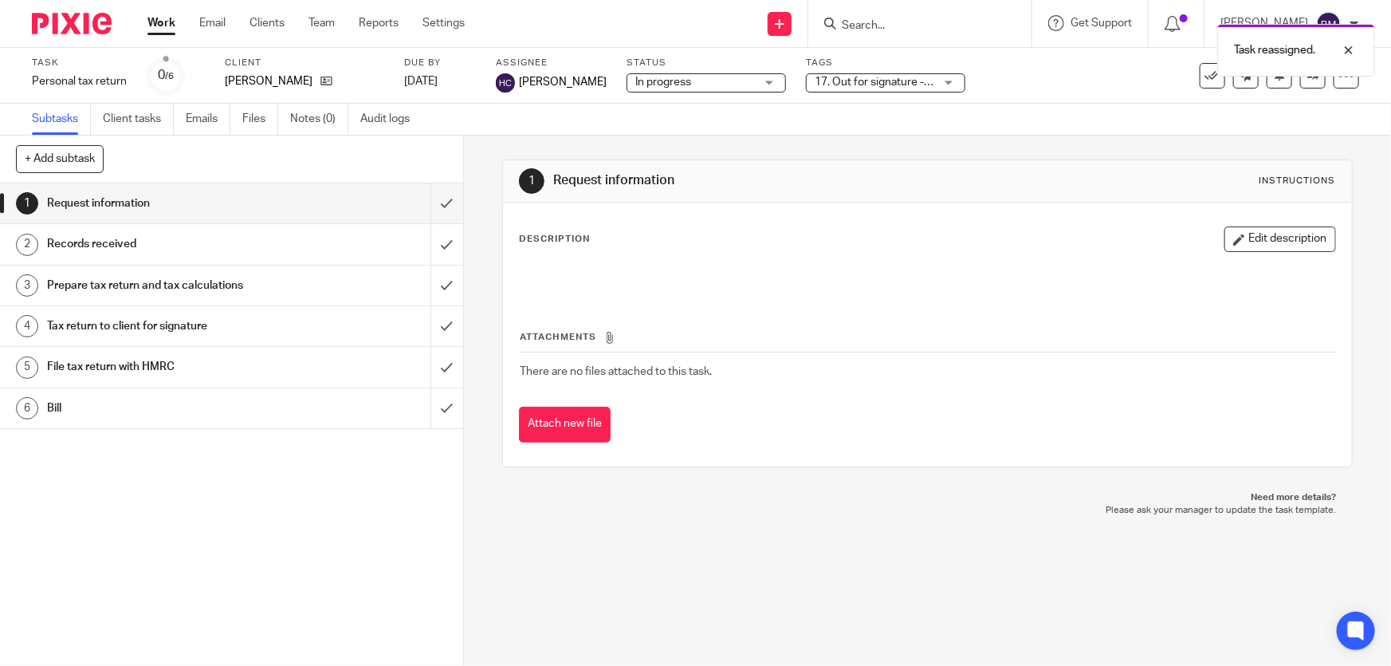
click at [155, 29] on link "Work" at bounding box center [161, 23] width 28 height 16
